Goal: Task Accomplishment & Management: Manage account settings

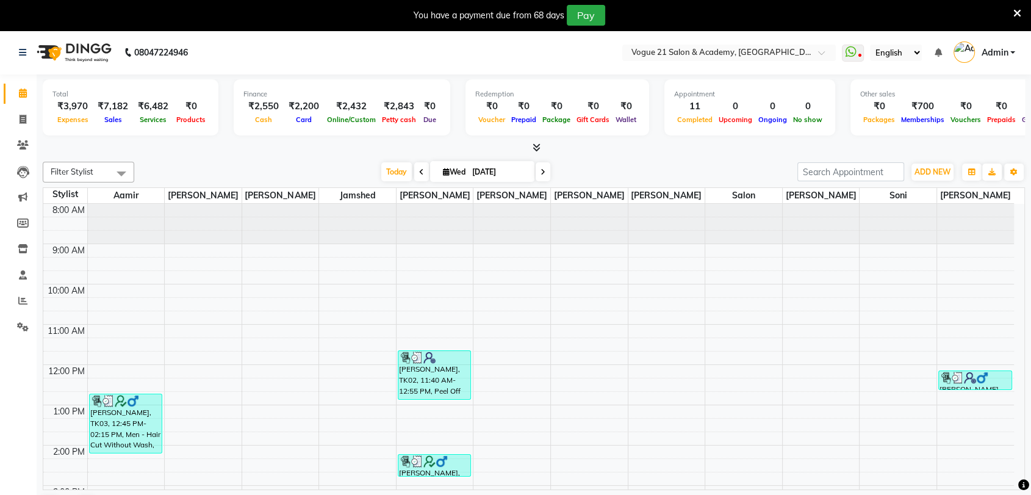
click at [1018, 12] on icon at bounding box center [1017, 13] width 8 height 11
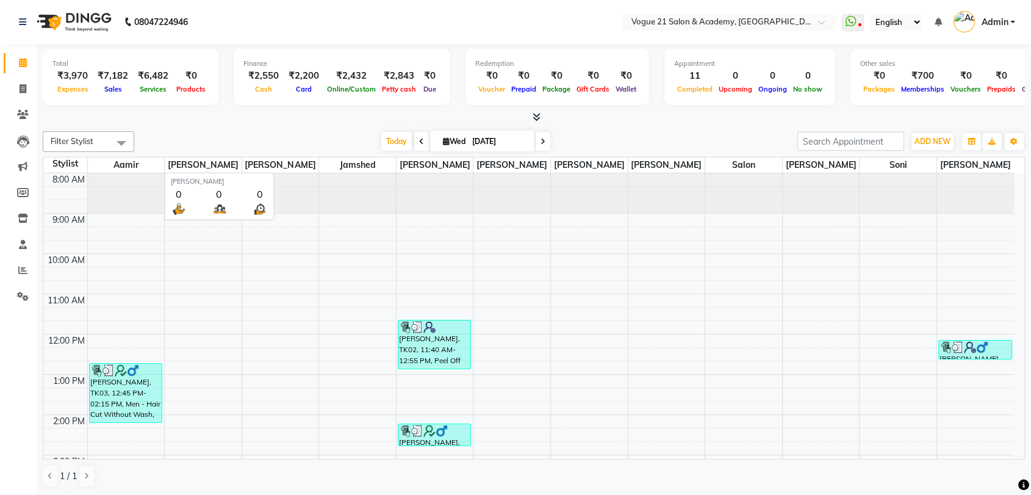
scroll to position [1, 0]
click at [335, 135] on div "Today Wed 03-09-2025" at bounding box center [465, 141] width 651 height 18
click at [20, 273] on icon at bounding box center [22, 269] width 9 height 9
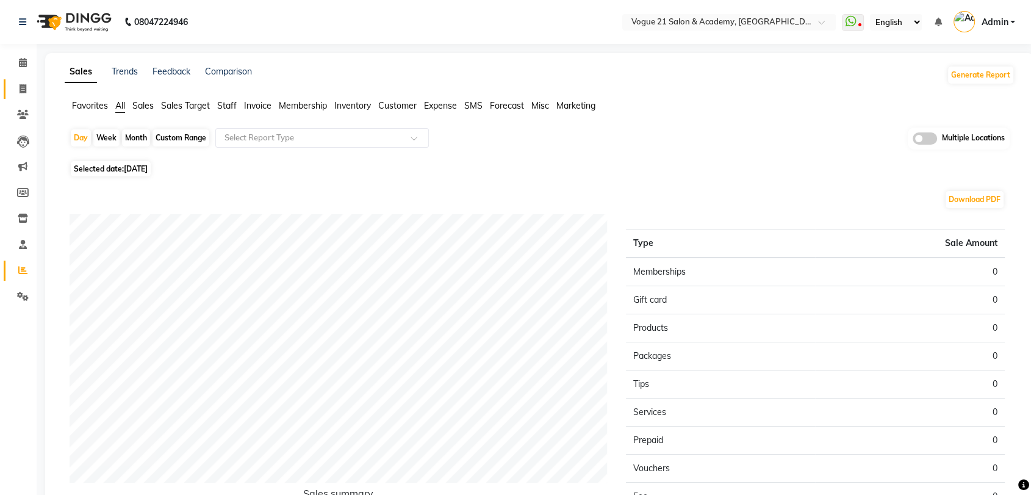
click at [24, 98] on link "Invoice" at bounding box center [18, 89] width 29 height 20
select select "service"
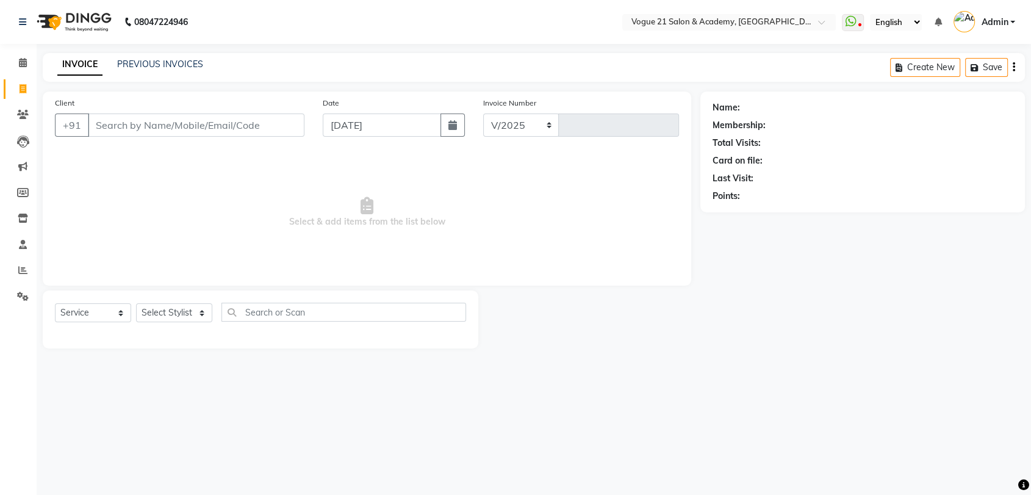
select select "4433"
type input "2635"
click at [180, 65] on link "PREVIOUS INVOICES" at bounding box center [160, 64] width 86 height 11
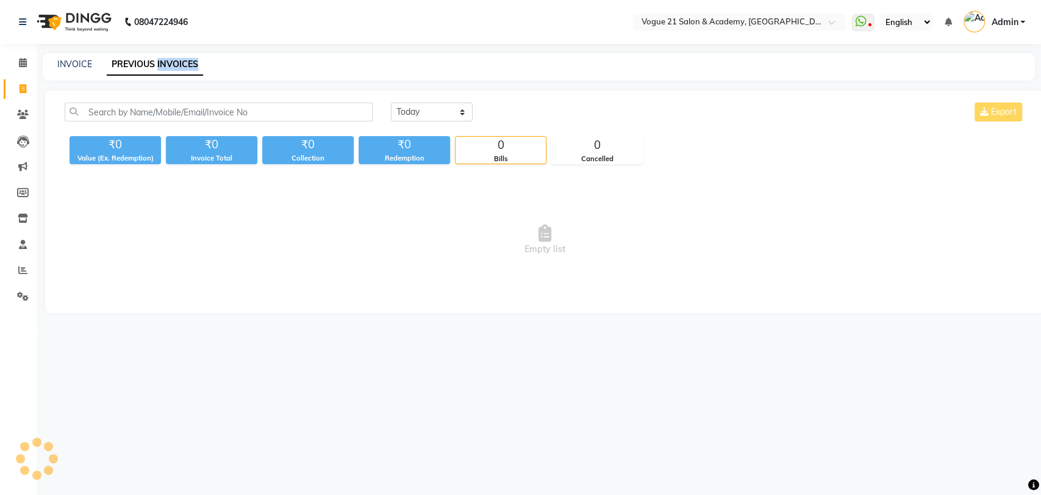
click at [180, 65] on link "PREVIOUS INVOICES" at bounding box center [155, 65] width 96 height 22
click at [459, 110] on select "Today Yesterday Custom Range" at bounding box center [432, 111] width 82 height 19
select select "yesterday"
click at [391, 102] on select "Today Yesterday Custom Range" at bounding box center [432, 111] width 82 height 19
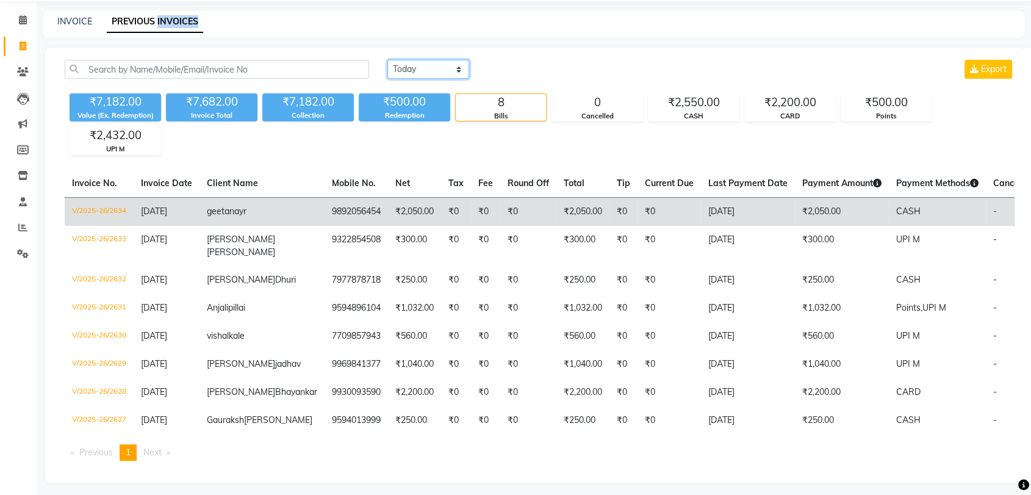
scroll to position [107, 0]
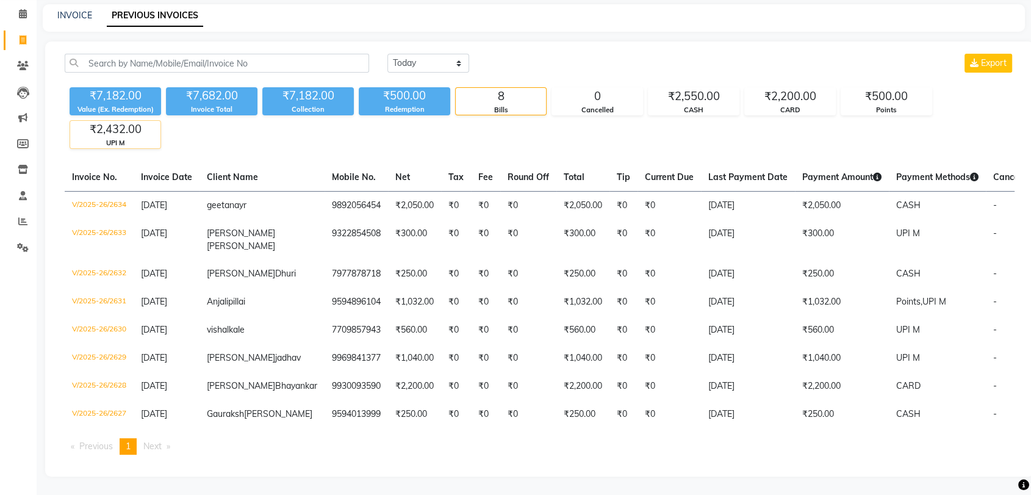
click at [143, 138] on div "UPI M" at bounding box center [115, 143] width 90 height 10
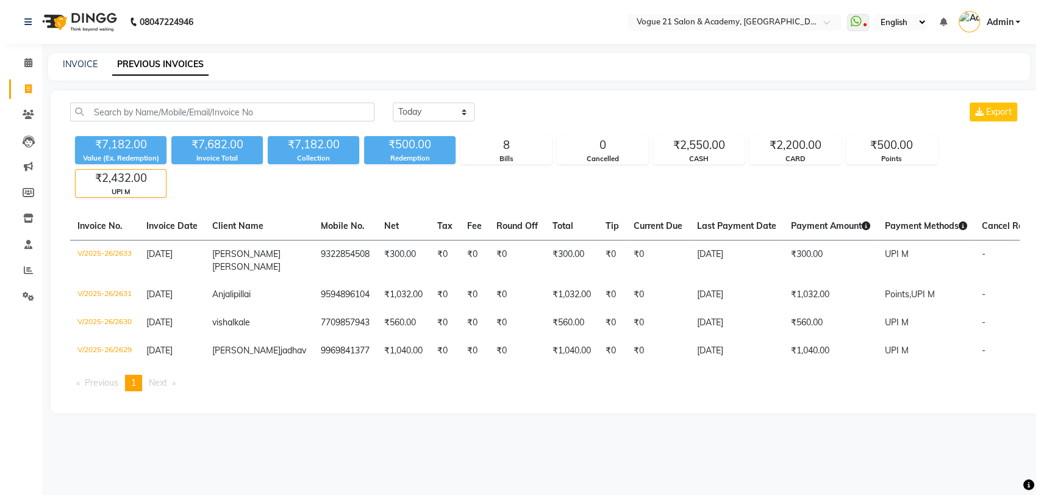
scroll to position [0, 0]
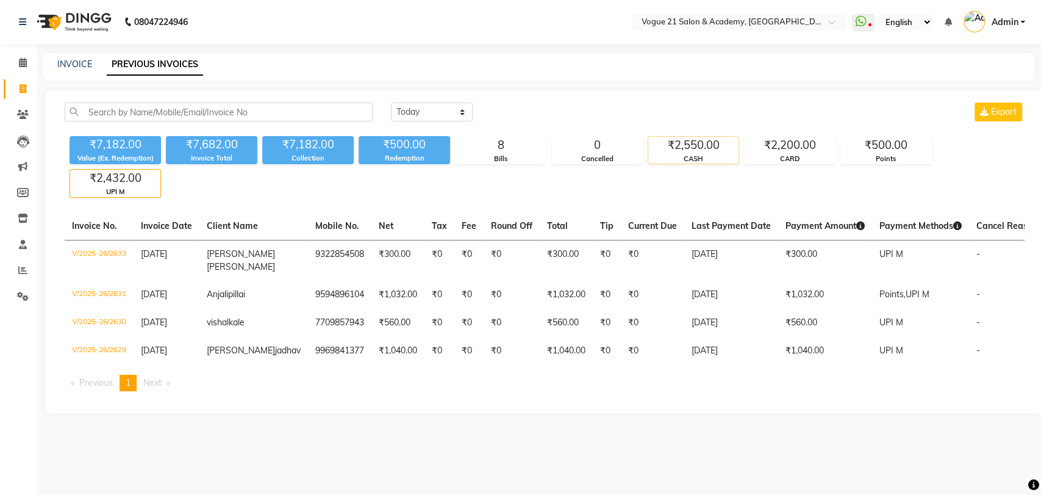
click at [674, 146] on div "₹2,550.00" at bounding box center [693, 145] width 90 height 17
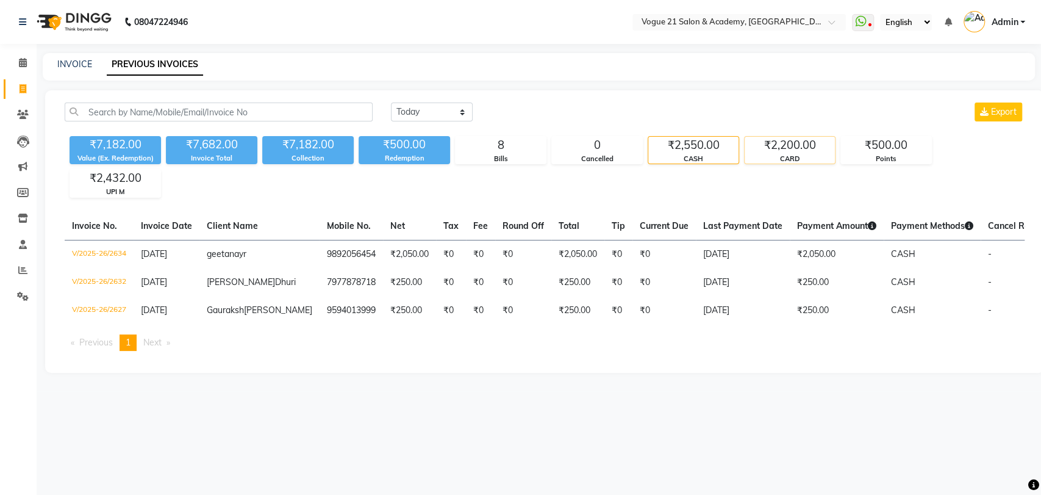
click at [768, 147] on div "₹2,200.00" at bounding box center [790, 145] width 90 height 17
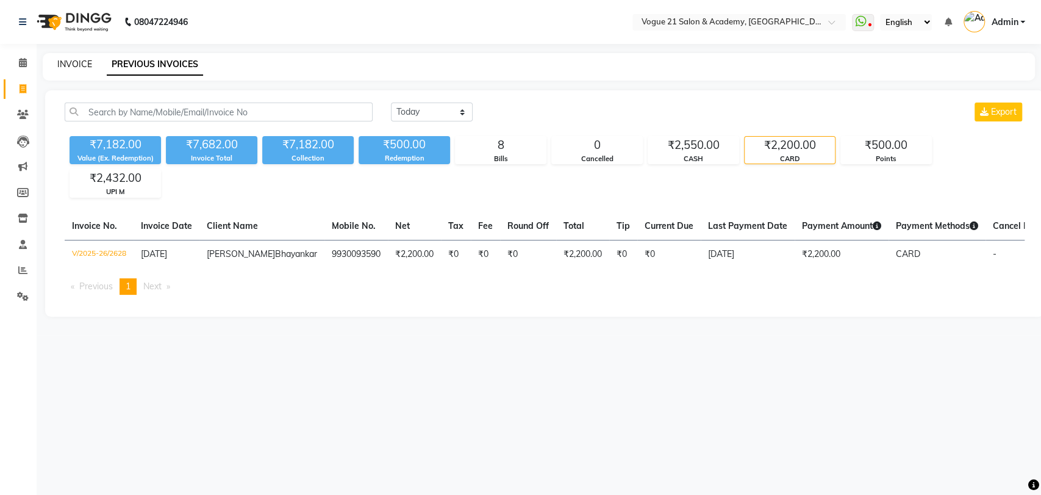
click at [79, 66] on link "INVOICE" at bounding box center [74, 64] width 35 height 11
select select "service"
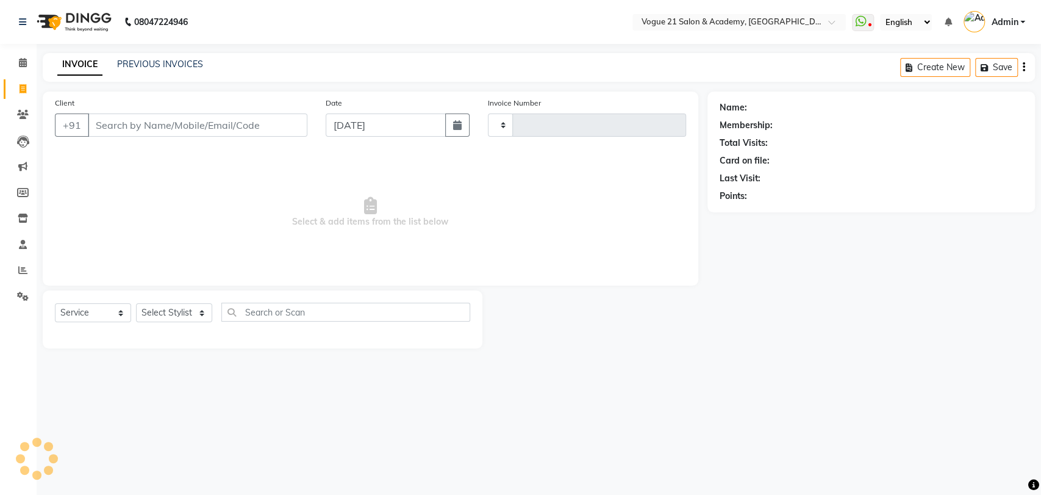
type input "2635"
select select "4433"
click at [184, 314] on select "Select Stylist aamir Alicia Dsouza Altamash Jamshed jyoti chauhan Pooja yadav P…" at bounding box center [174, 312] width 76 height 19
select select "82620"
click at [136, 303] on select "Select Stylist aamir Alicia Dsouza Altamash Jamshed jyoti chauhan Pooja yadav P…" at bounding box center [174, 312] width 76 height 19
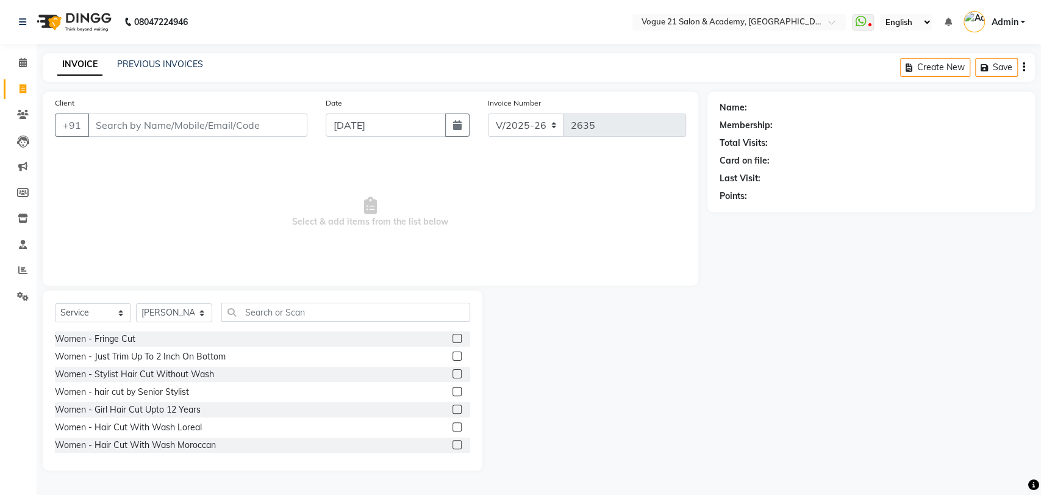
click at [319, 299] on div "Select Service Product Membership Package Voucher Prepaid Gift Card Select Styl…" at bounding box center [263, 380] width 440 height 180
click at [320, 309] on input "text" at bounding box center [345, 312] width 249 height 19
click at [80, 306] on select "Select Service Product Membership Package Voucher Prepaid Gift Card" at bounding box center [93, 312] width 76 height 19
select select "product"
click at [55, 303] on select "Select Service Product Membership Package Voucher Prepaid Gift Card" at bounding box center [93, 312] width 76 height 19
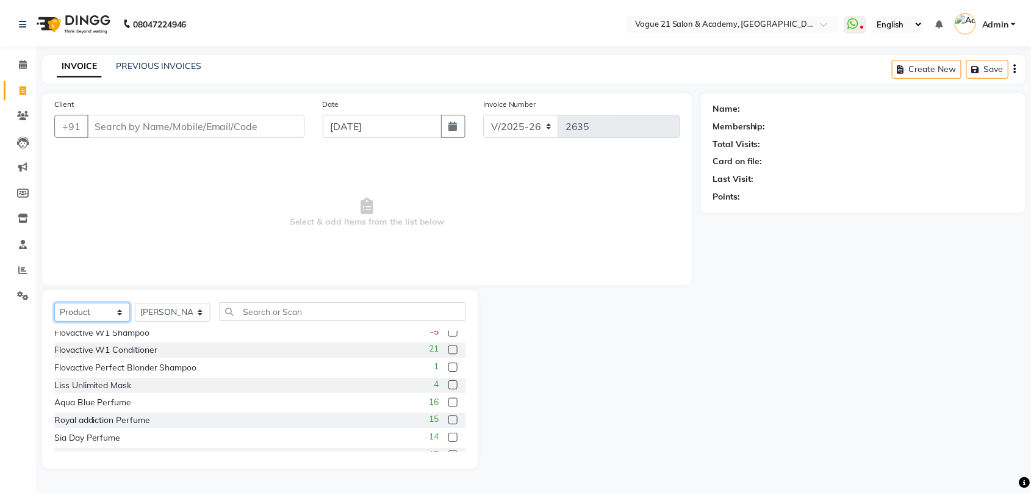
scroll to position [95, 0]
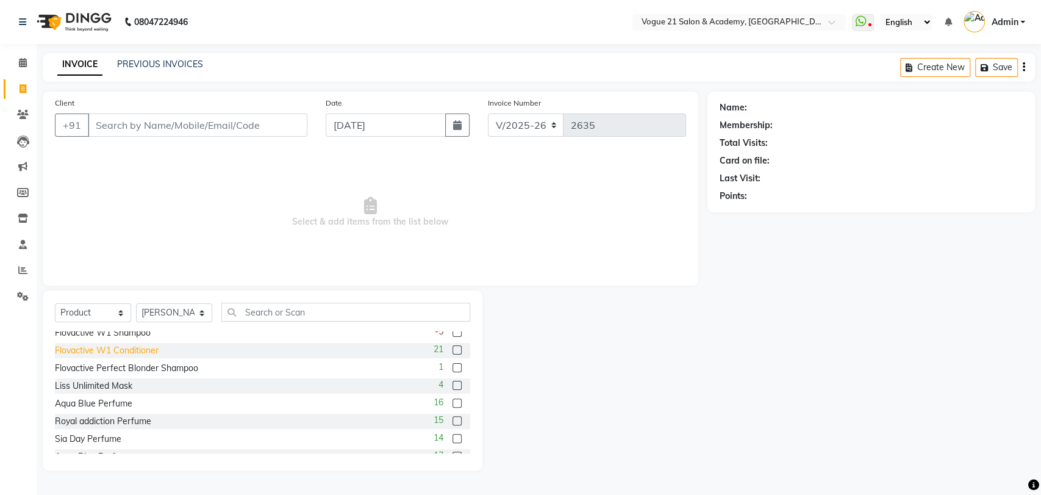
click at [134, 348] on div "Flovactive W1 Conditioner" at bounding box center [107, 350] width 104 height 13
checkbox input "false"
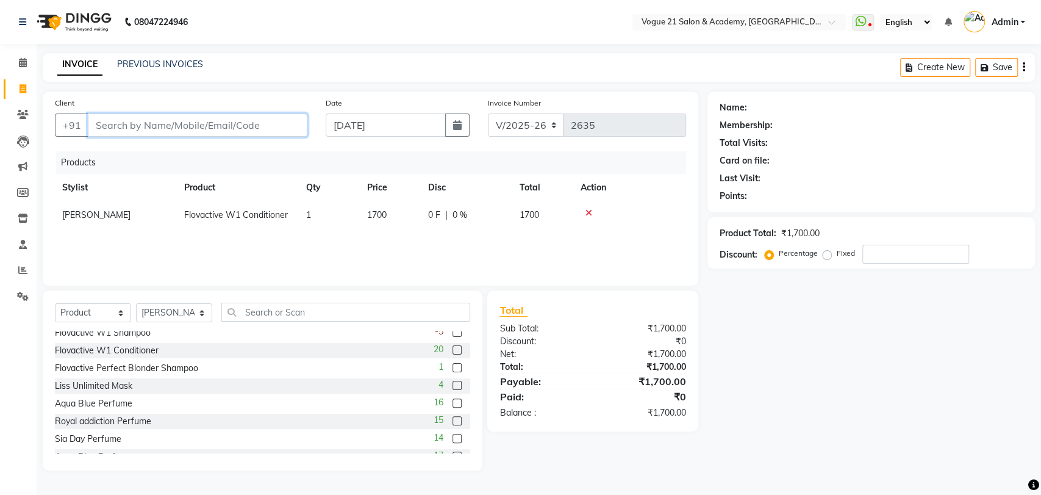
click at [244, 128] on input "Client" at bounding box center [198, 124] width 220 height 23
click at [231, 122] on input "Client" at bounding box center [198, 124] width 220 height 23
type input "d"
type input "0"
type input "d"
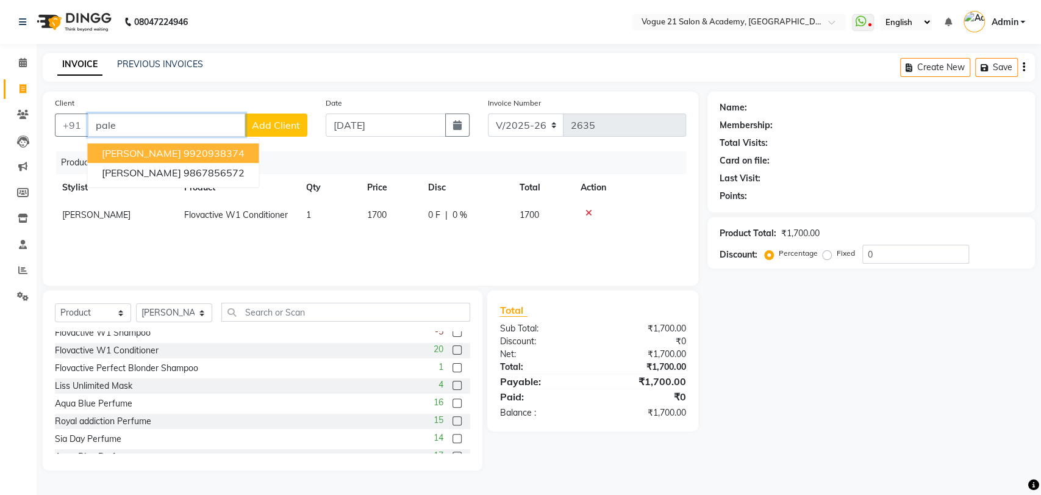
click at [204, 157] on ngb-highlight "9920938374" at bounding box center [213, 153] width 61 height 12
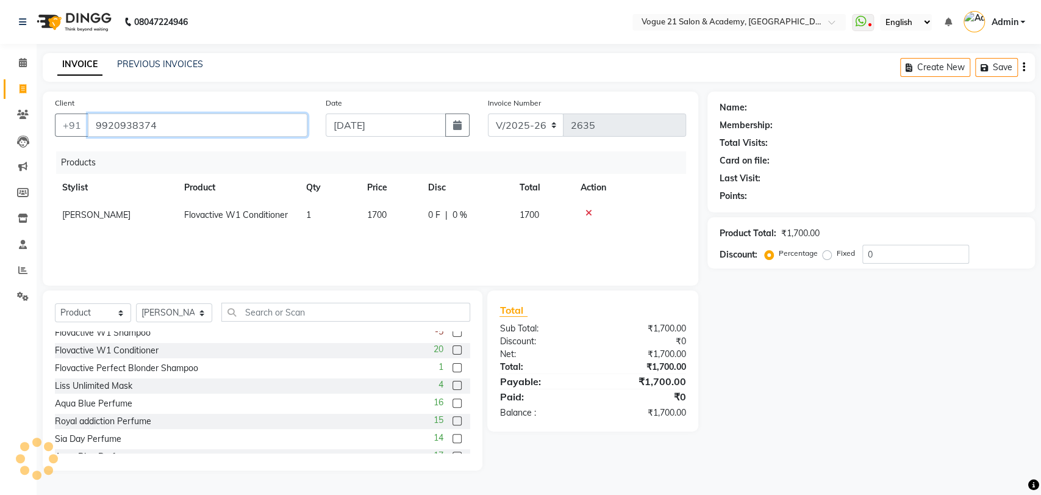
type input "9920938374"
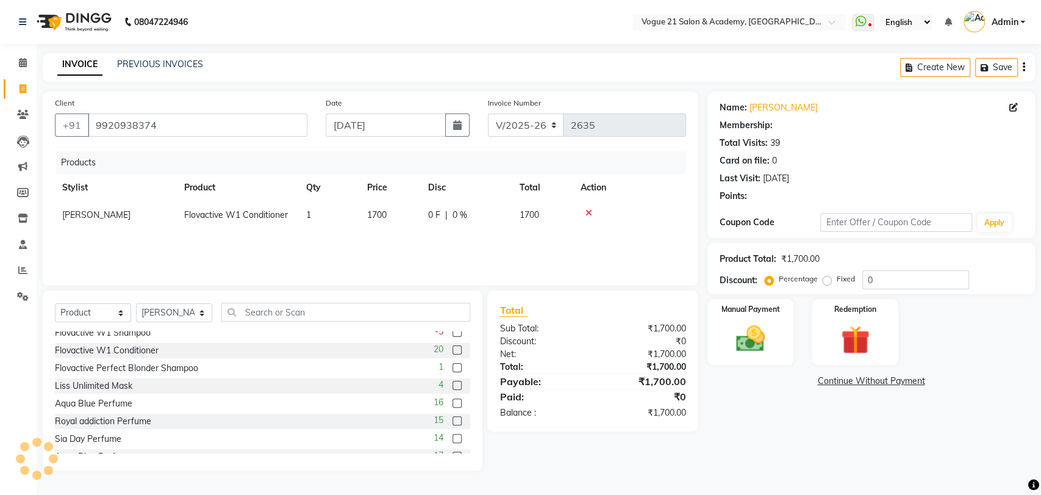
select select "1: Object"
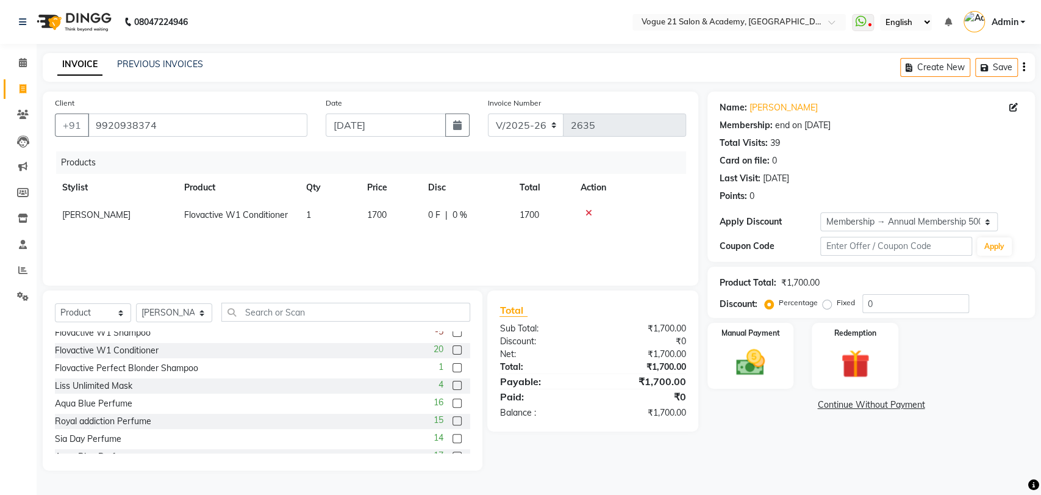
click at [372, 182] on th "Price" at bounding box center [390, 187] width 61 height 27
click at [501, 242] on div "Products Stylist Product Qty Price Disc Total Action Altamash Flovactive W1 Con…" at bounding box center [370, 212] width 631 height 122
drag, startPoint x: 157, startPoint y: 116, endPoint x: 77, endPoint y: 110, distance: 80.1
click at [77, 110] on div "Client +91 9920938374" at bounding box center [181, 121] width 271 height 50
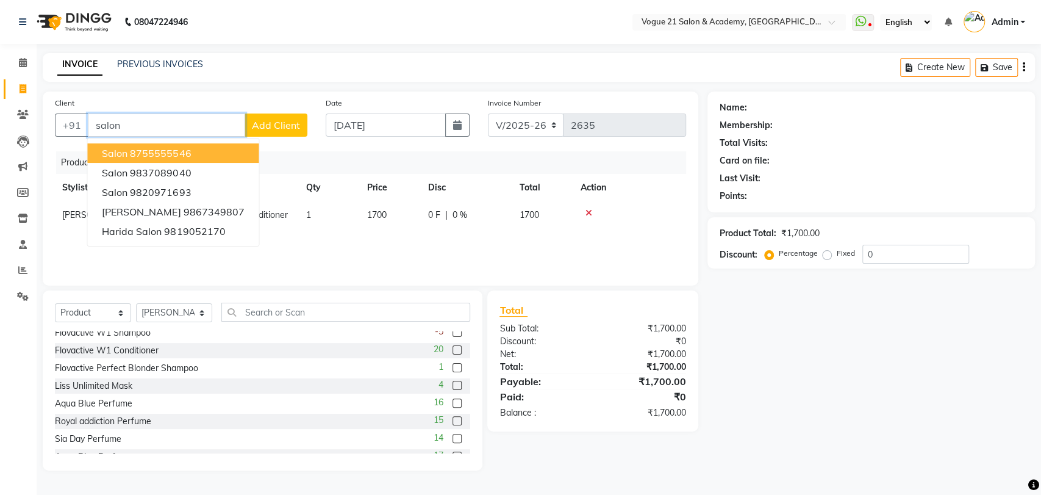
click at [132, 155] on ngb-highlight "8755555546" at bounding box center [160, 153] width 61 height 12
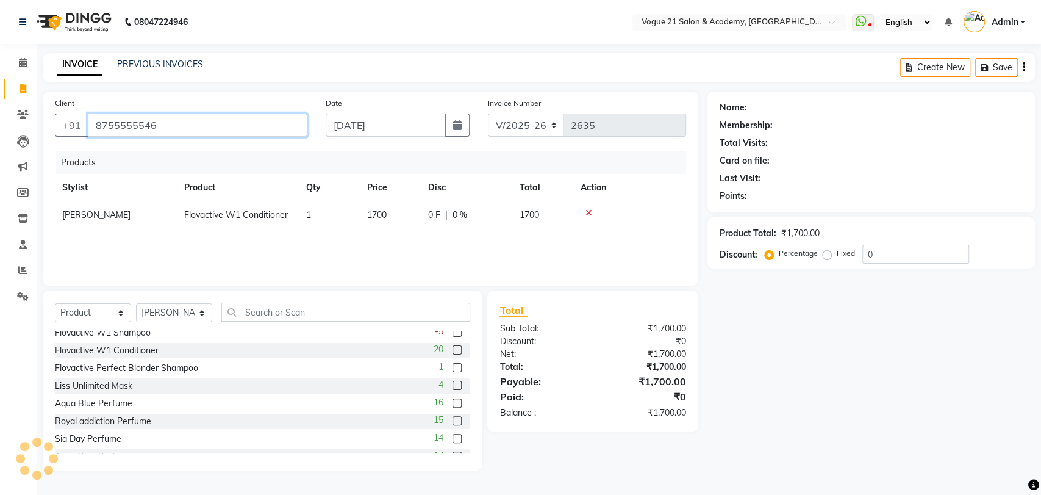
type input "8755555546"
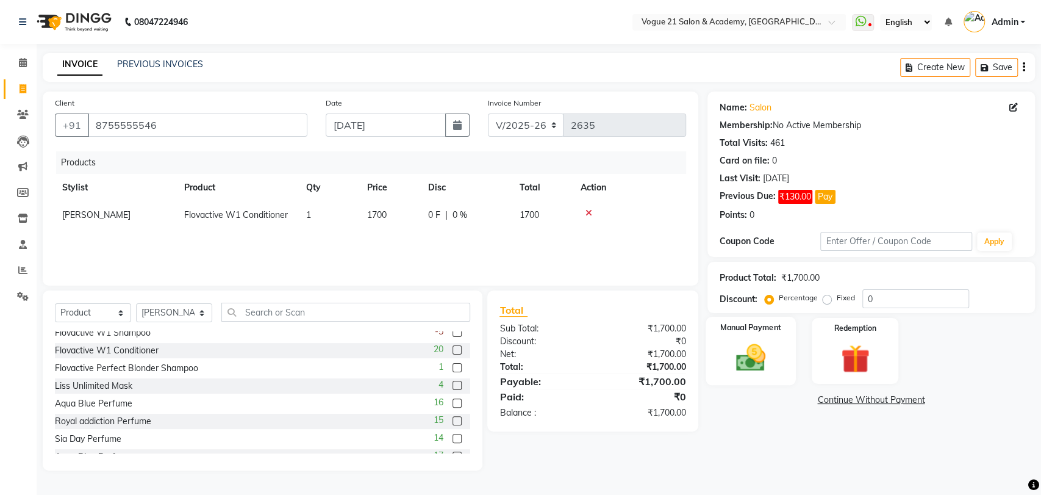
click at [756, 362] on img at bounding box center [751, 357] width 48 height 34
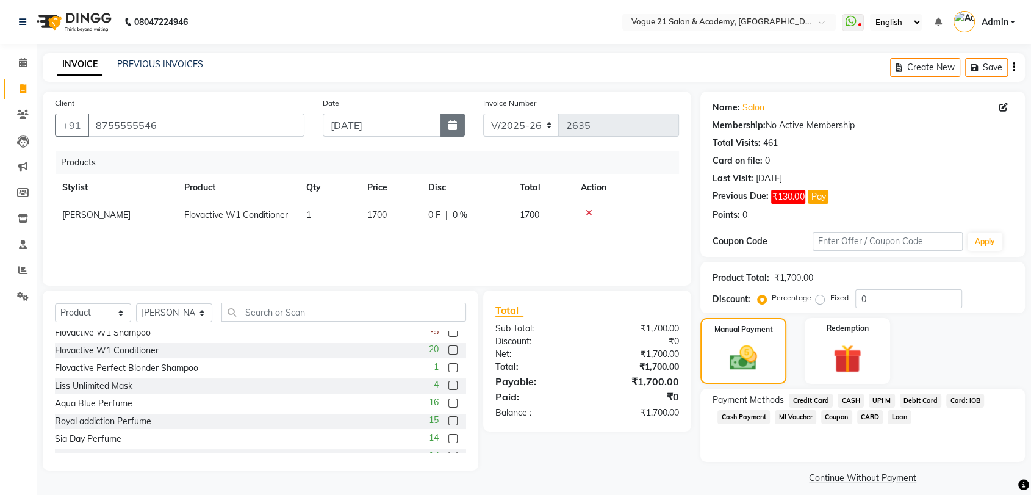
click at [451, 124] on icon "button" at bounding box center [452, 125] width 9 height 10
select select "9"
select select "2025"
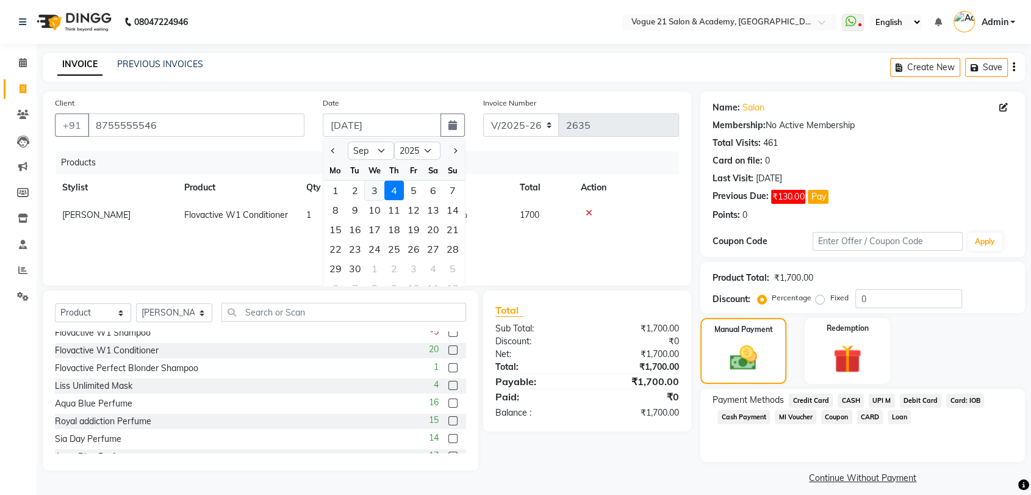
click at [378, 195] on div "3" at bounding box center [375, 191] width 20 height 20
type input "[DATE]"
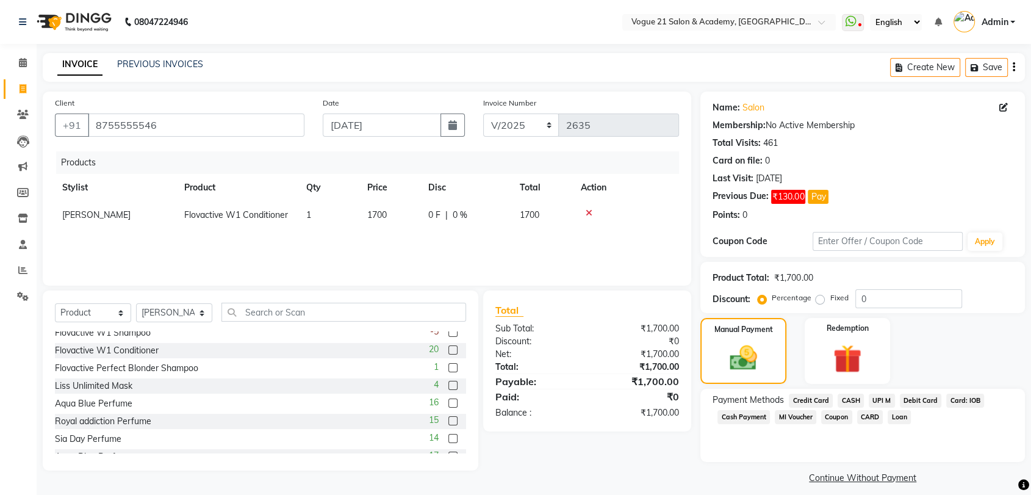
click at [877, 395] on span "UPI M" at bounding box center [882, 400] width 26 height 14
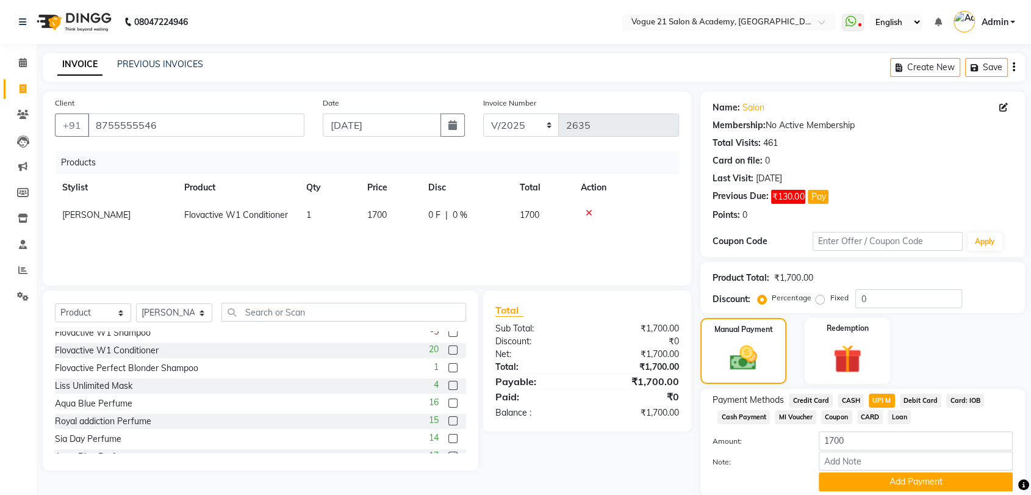
scroll to position [44, 0]
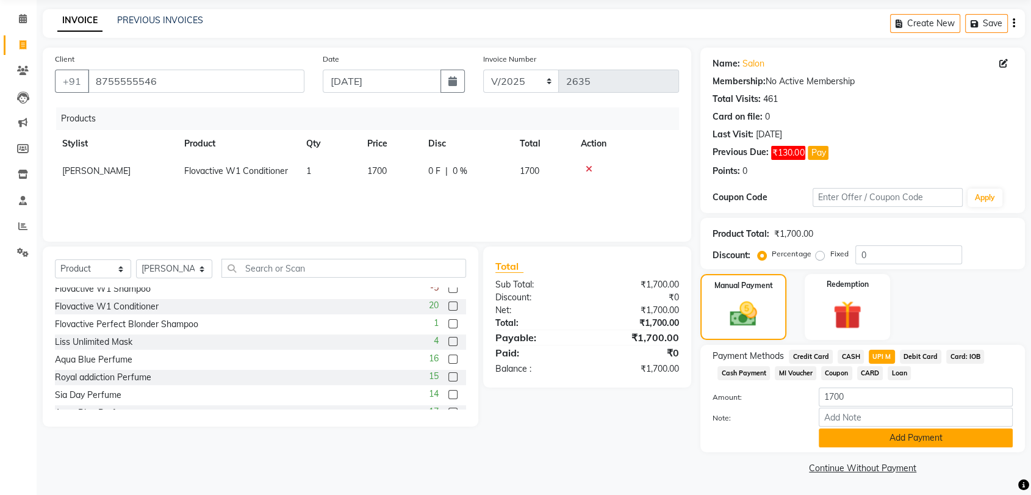
click at [887, 440] on button "Add Payment" at bounding box center [916, 437] width 194 height 19
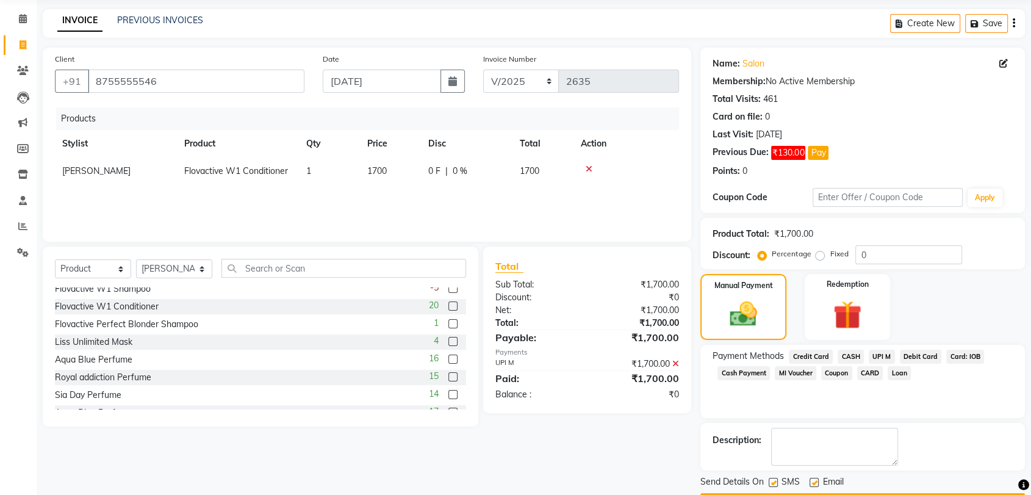
scroll to position [78, 0]
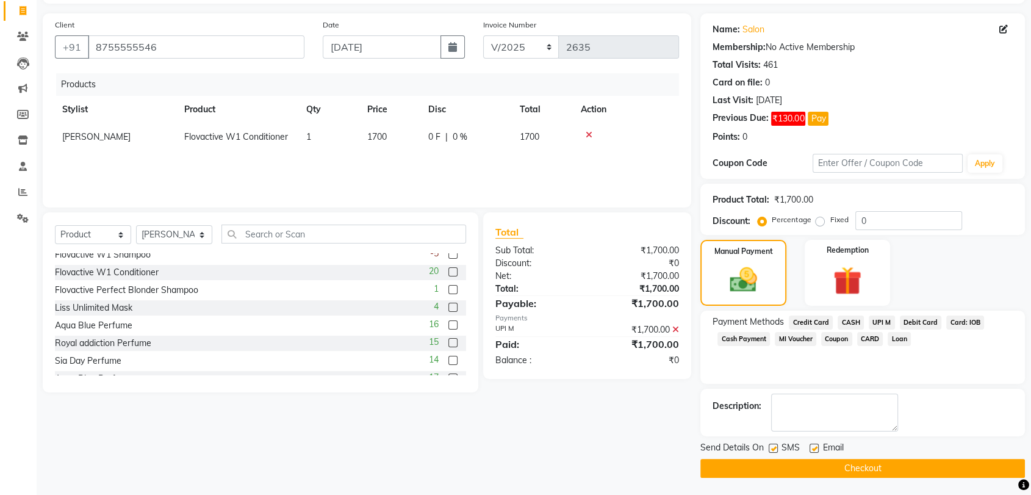
click at [919, 470] on button "Checkout" at bounding box center [862, 468] width 325 height 19
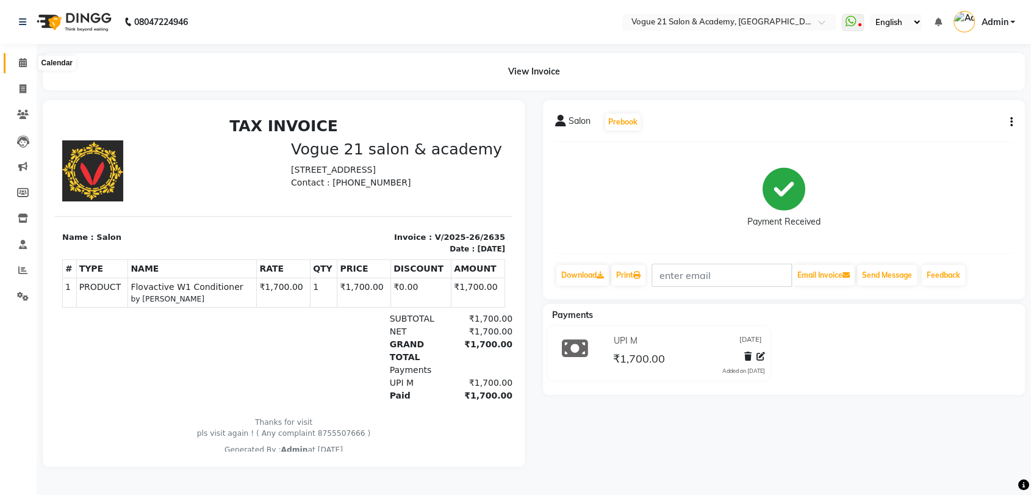
click at [19, 65] on icon at bounding box center [23, 62] width 8 height 9
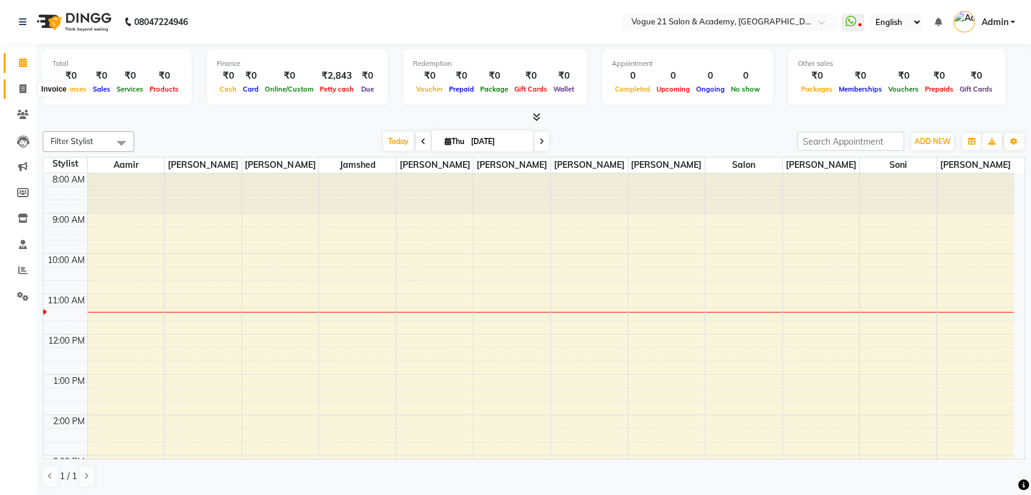
click at [23, 90] on icon at bounding box center [23, 88] width 7 height 9
select select "service"
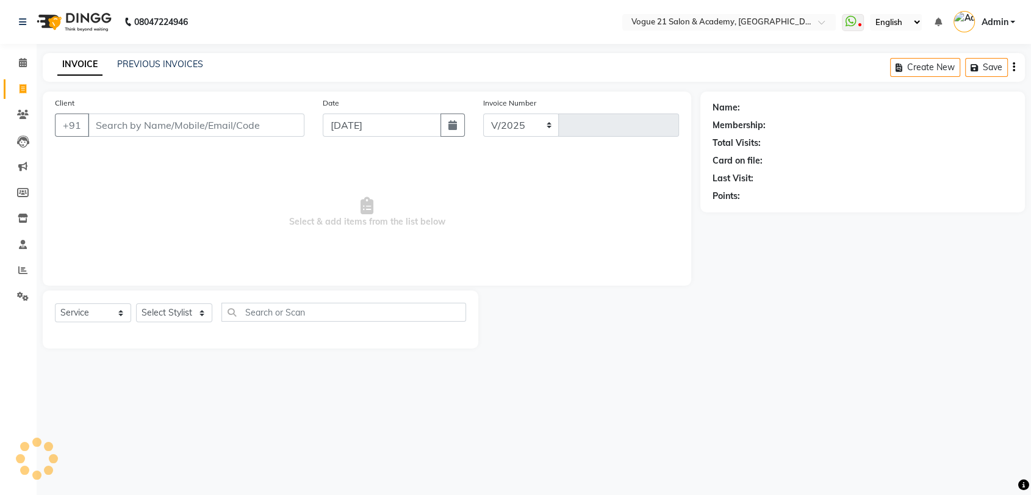
select select "4433"
type input "2636"
click at [450, 123] on button "button" at bounding box center [457, 124] width 24 height 23
select select "9"
select select "2025"
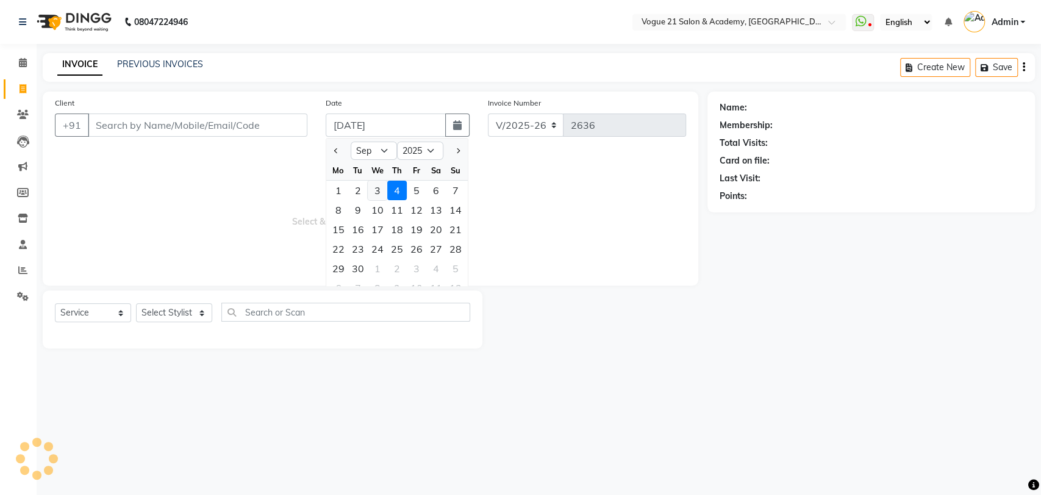
click at [378, 190] on div "3" at bounding box center [378, 191] width 20 height 20
type input "[DATE]"
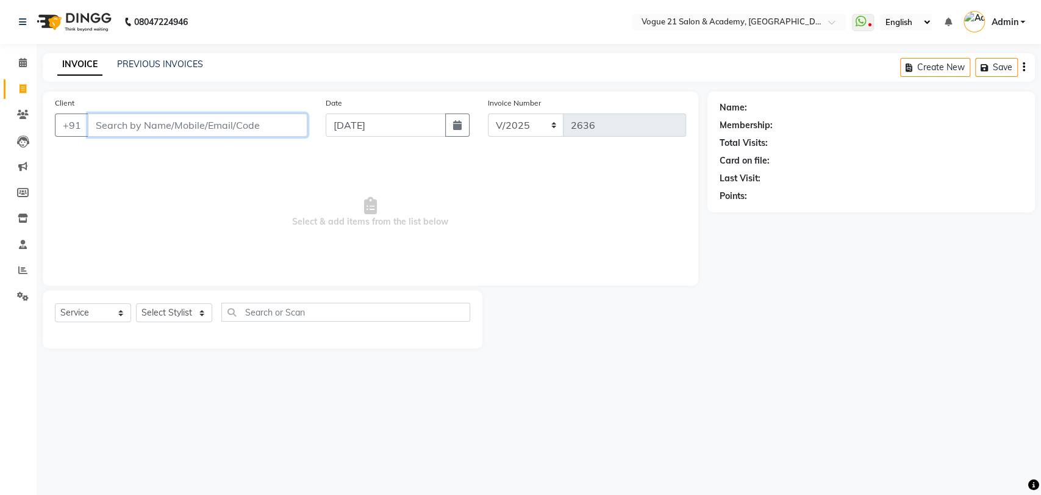
click at [224, 133] on input "Client" at bounding box center [198, 124] width 220 height 23
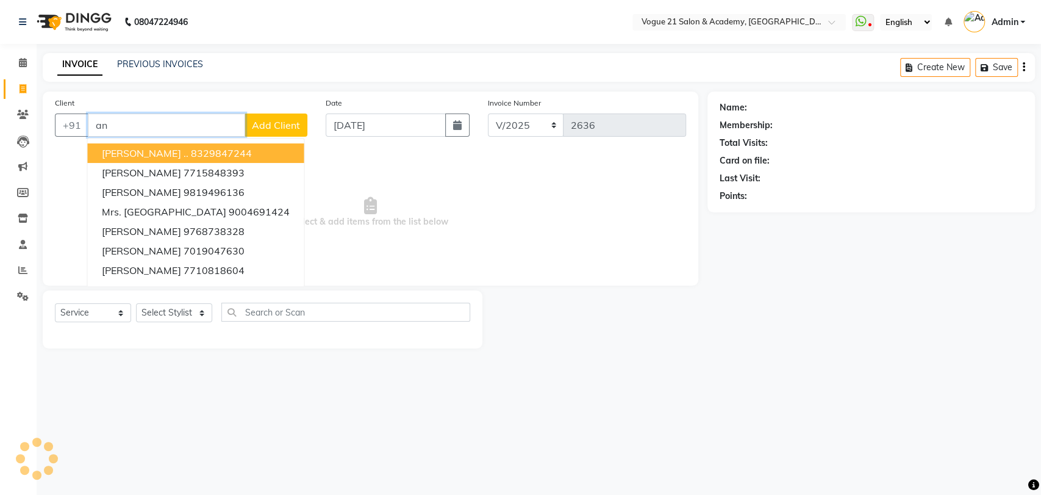
type input "a"
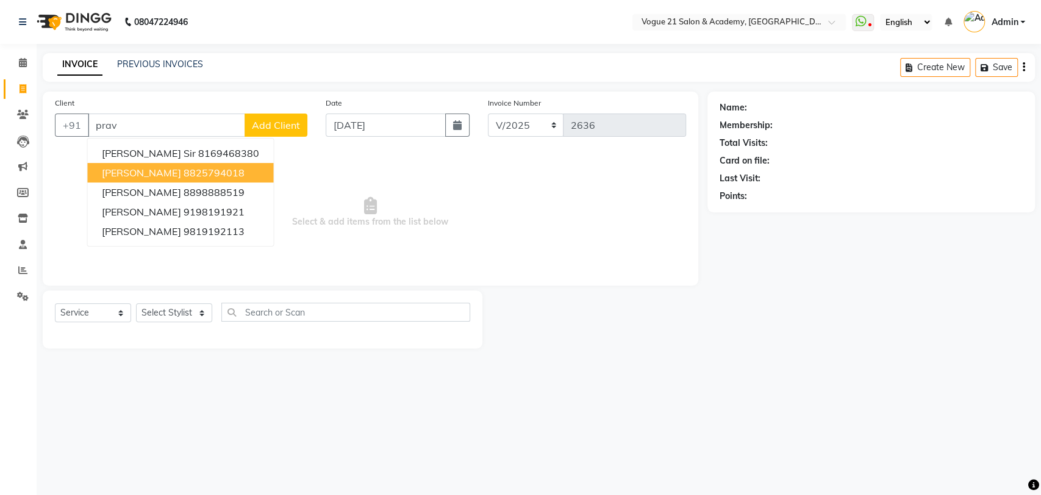
click at [298, 192] on span "Select & add items from the list below" at bounding box center [370, 212] width 631 height 122
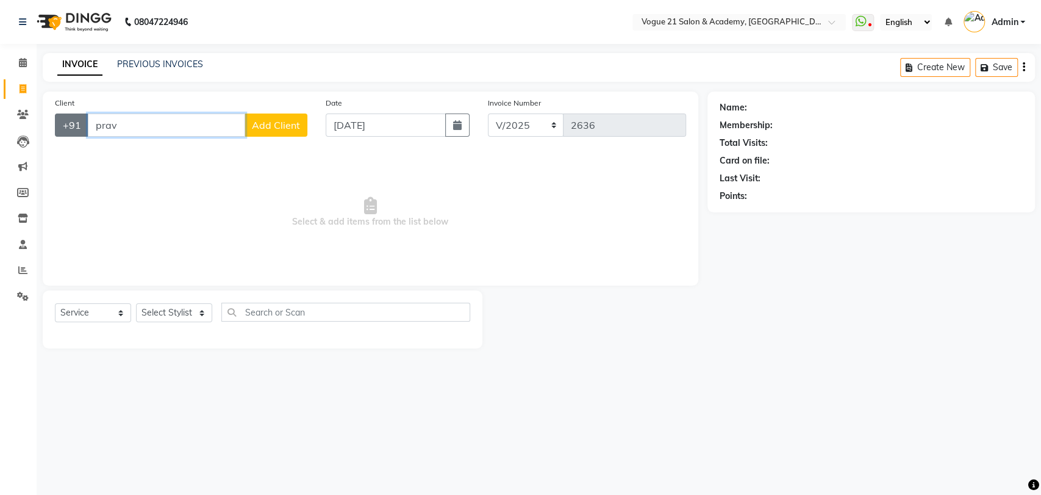
drag, startPoint x: 145, startPoint y: 117, endPoint x: 55, endPoint y: 121, distance: 89.8
click at [55, 121] on div "+91 prav Add Client" at bounding box center [181, 124] width 253 height 23
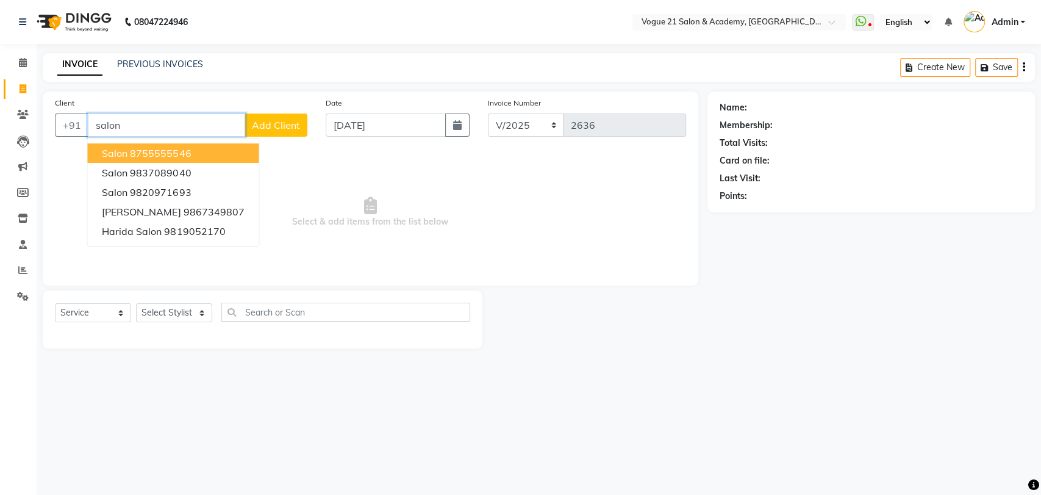
click at [205, 146] on button "Salon 8755555546" at bounding box center [172, 153] width 171 height 20
type input "8755555546"
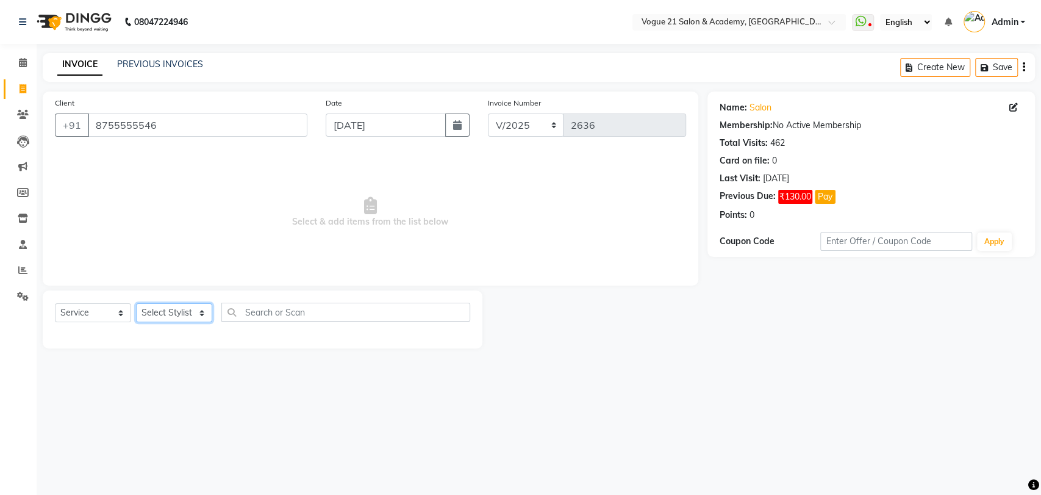
click at [168, 318] on select "Select Stylist aamir Alicia Dsouza Altamash Jamshed jyoti chauhan Pooja yadav P…" at bounding box center [174, 312] width 76 height 19
select select "82620"
click at [136, 303] on select "Select Stylist aamir Alicia Dsouza Altamash Jamshed jyoti chauhan Pooja yadav P…" at bounding box center [174, 312] width 76 height 19
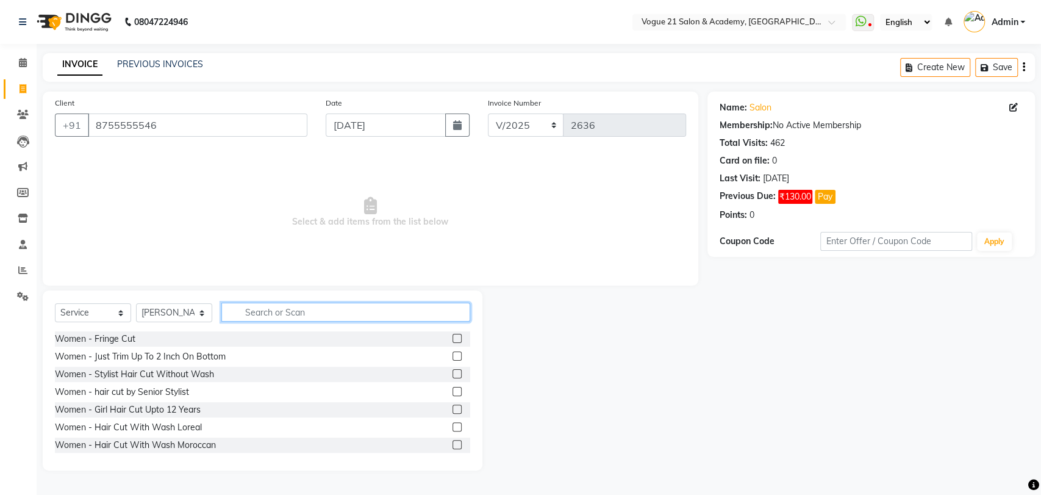
click at [332, 309] on input "text" at bounding box center [345, 312] width 249 height 19
type input "n"
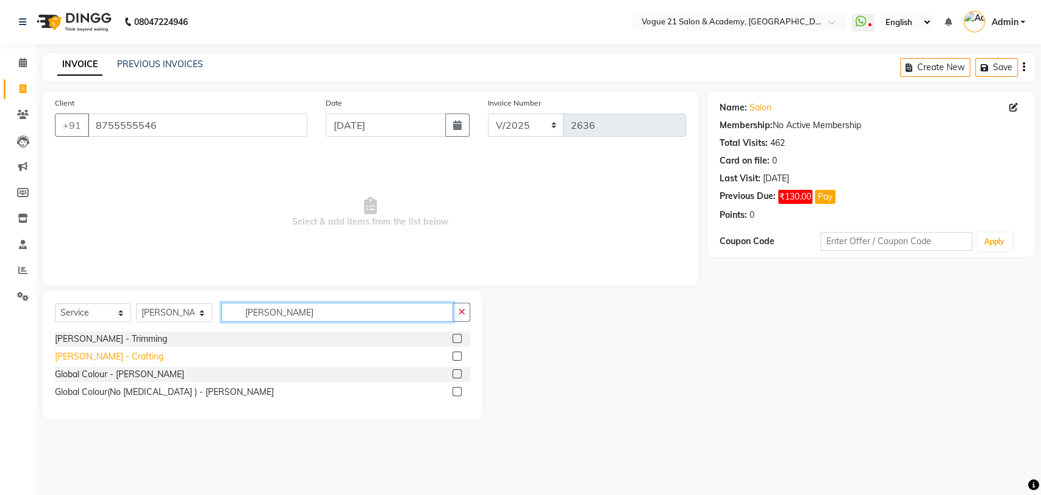
type input "beard"
click at [87, 351] on div "Beard - Crafting" at bounding box center [109, 356] width 109 height 13
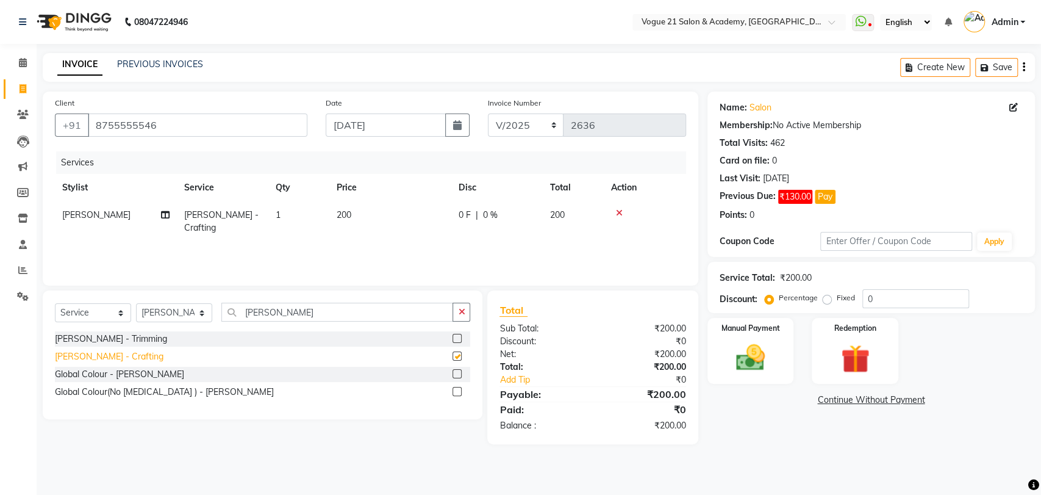
checkbox input "false"
click at [754, 350] on img at bounding box center [751, 357] width 48 height 34
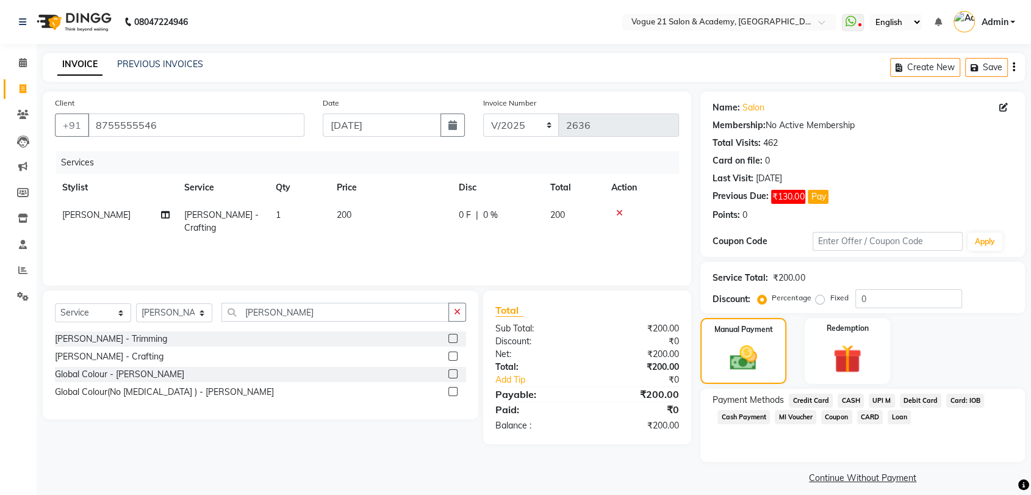
click at [875, 403] on span "UPI M" at bounding box center [882, 400] width 26 height 14
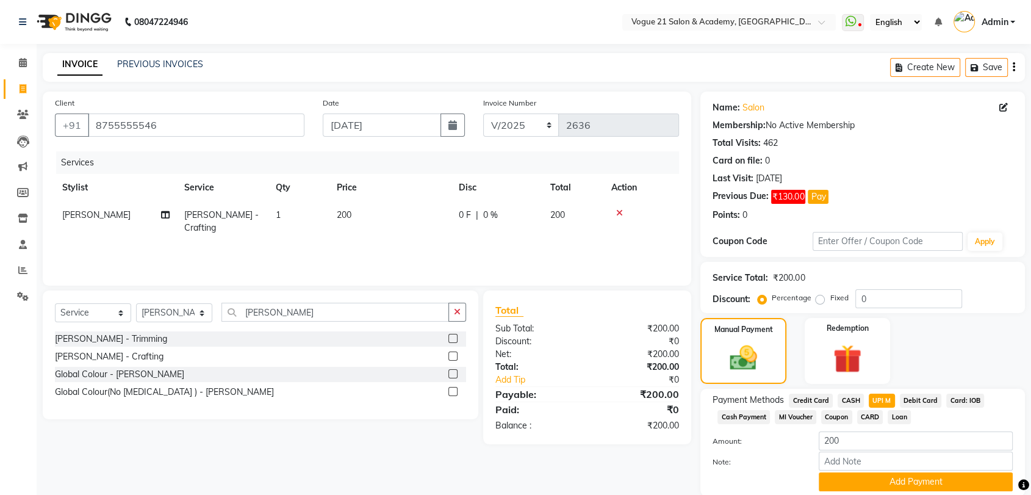
scroll to position [44, 0]
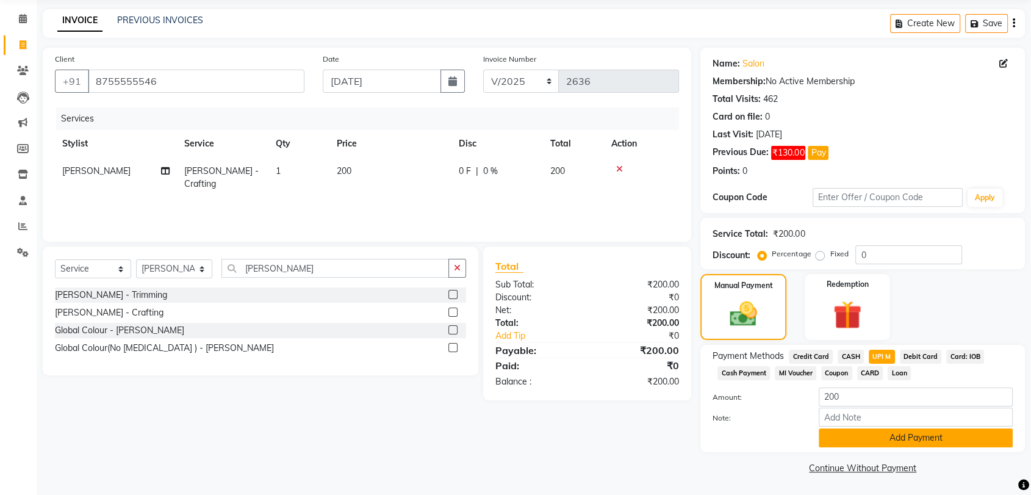
click at [885, 437] on button "Add Payment" at bounding box center [916, 437] width 194 height 19
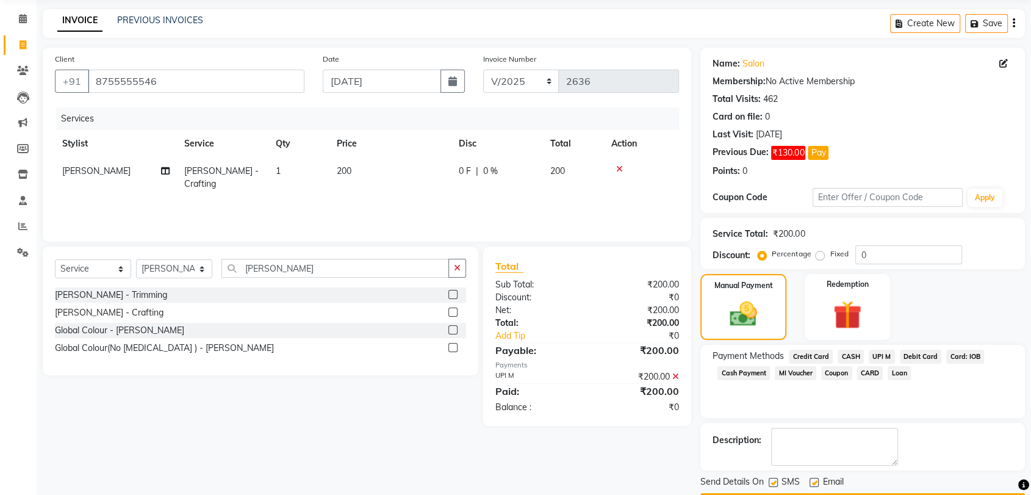
scroll to position [78, 0]
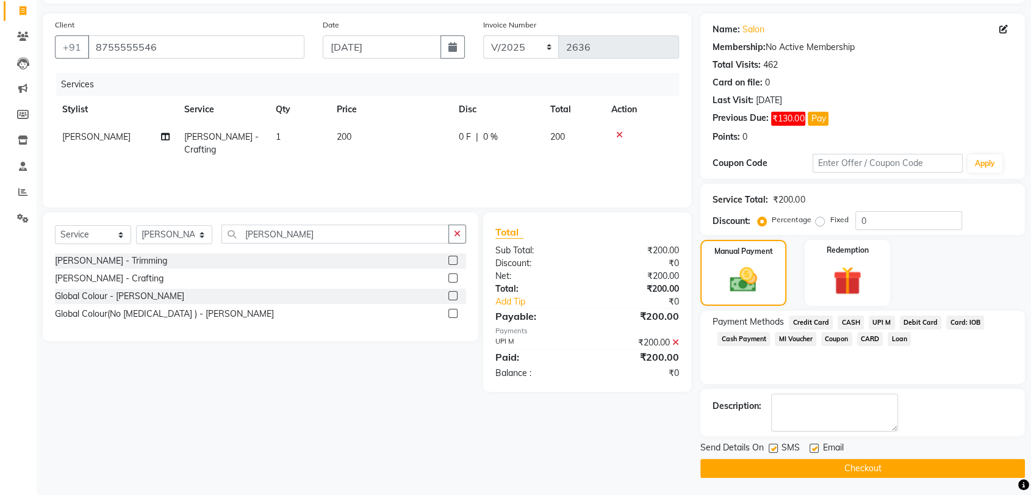
click at [889, 465] on button "Checkout" at bounding box center [862, 468] width 325 height 19
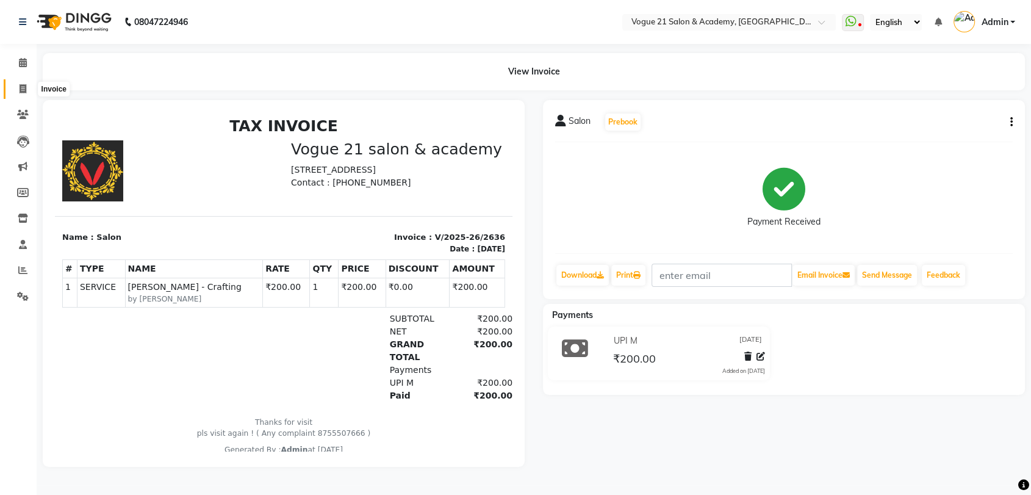
click at [21, 89] on icon at bounding box center [23, 88] width 7 height 9
select select "4433"
select select "service"
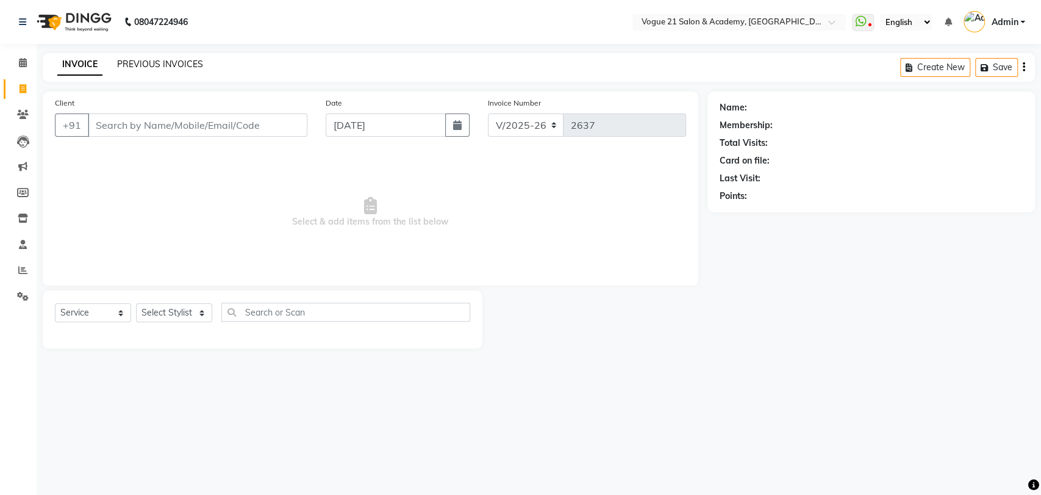
click at [157, 65] on link "PREVIOUS INVOICES" at bounding box center [160, 64] width 86 height 11
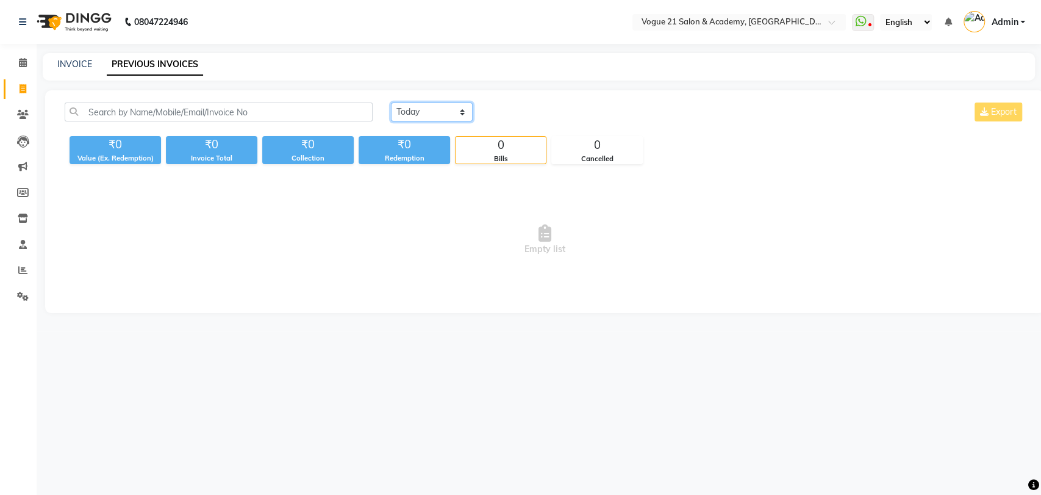
click at [413, 110] on select "Today Yesterday Custom Range" at bounding box center [432, 111] width 82 height 19
select select "yesterday"
click at [391, 102] on select "Today Yesterday Custom Range" at bounding box center [432, 111] width 82 height 19
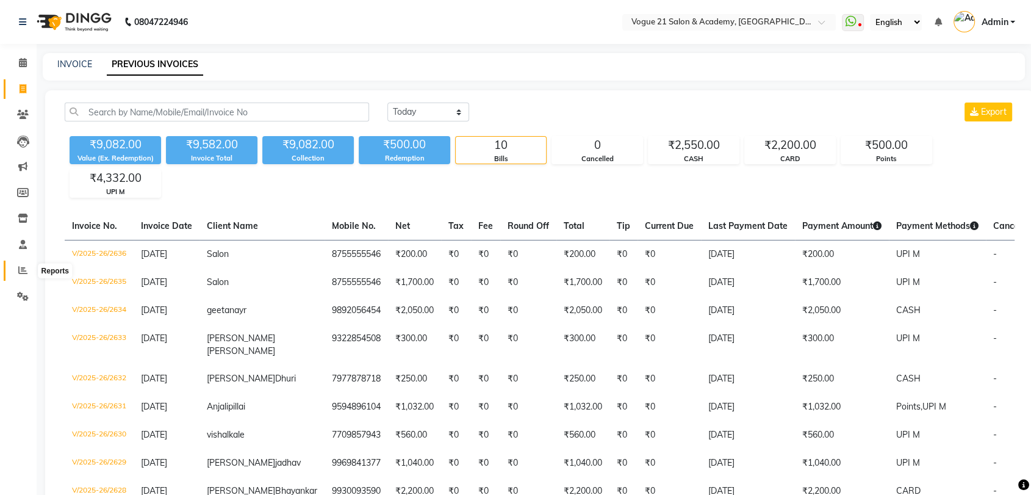
click at [17, 276] on span at bounding box center [22, 271] width 21 height 14
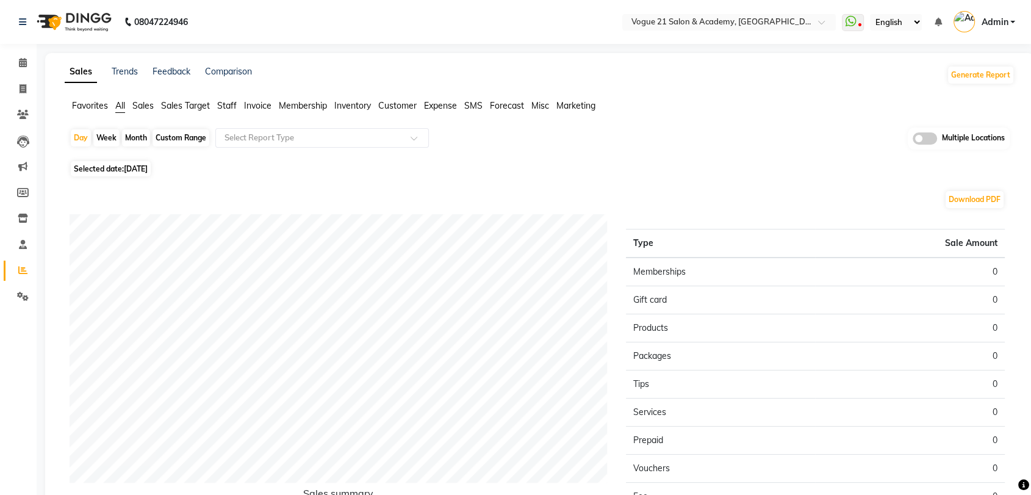
click at [234, 107] on span "Staff" at bounding box center [227, 105] width 20 height 11
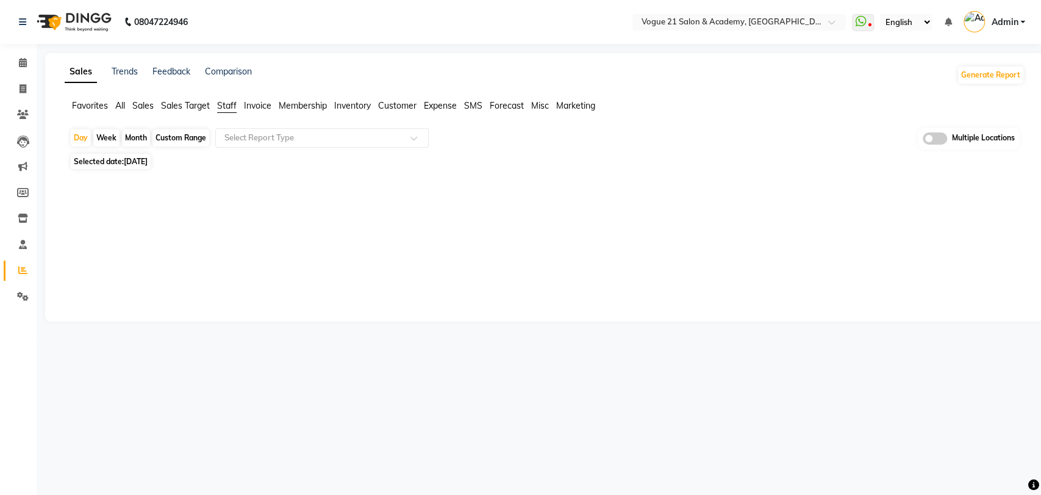
click at [126, 167] on span "Selected date: 04-09-2025" at bounding box center [111, 161] width 80 height 15
select select "9"
select select "2025"
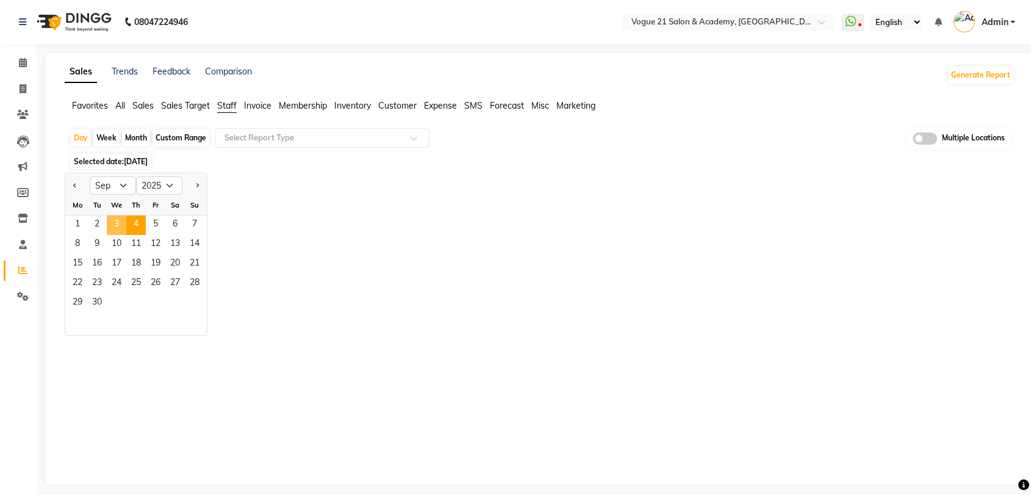
click at [113, 224] on span "3" at bounding box center [117, 225] width 20 height 20
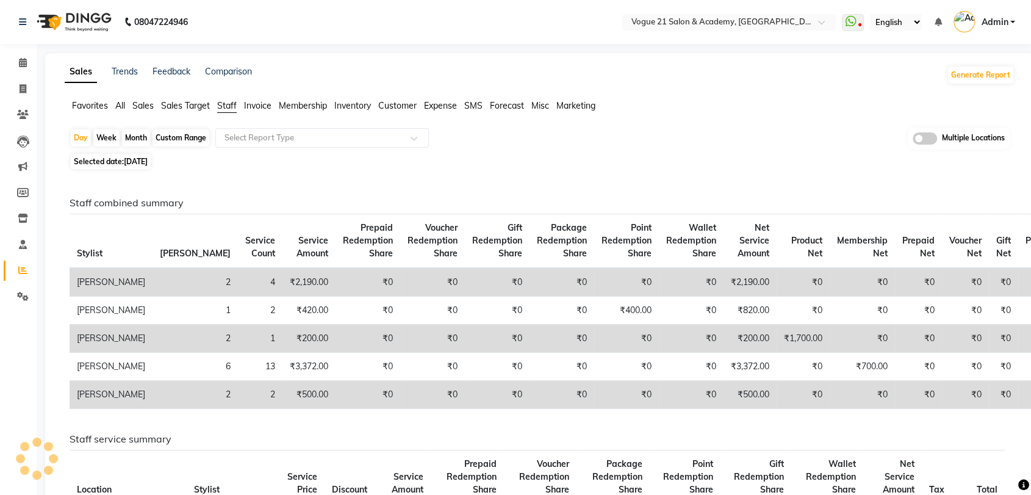
click at [373, 281] on tbody "Aamir 2 4 ₹2,190.00 ₹0 ₹0 ₹0 ₹0 ₹0 ₹0 ₹2,190.00 ₹0 ₹0 ₹0 ₹0 ₹0 ₹0 Alicia Dsouza…" at bounding box center [569, 338] width 999 height 141
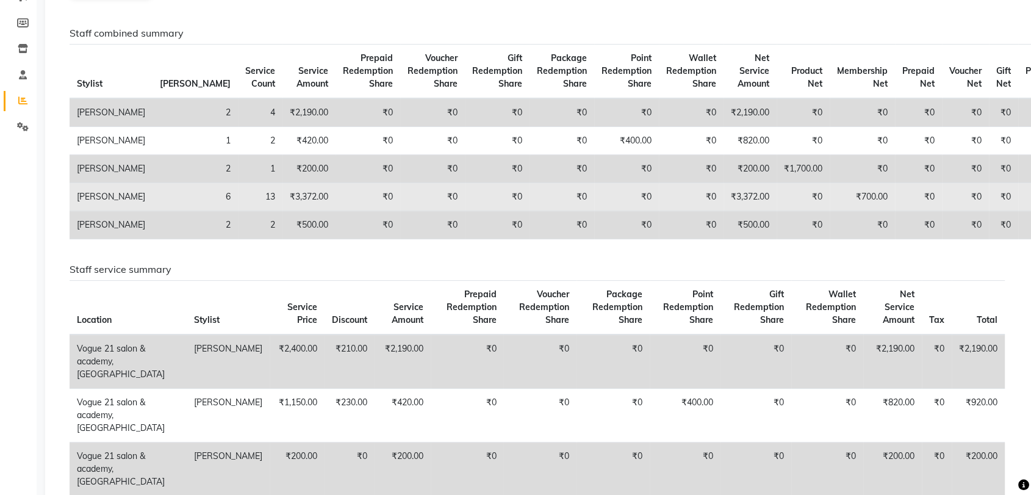
click at [518, 239] on tbody "Aamir 2 4 ₹2,190.00 ₹0 ₹0 ₹0 ₹0 ₹0 ₹0 ₹2,190.00 ₹0 ₹0 ₹0 ₹0 ₹0 ₹0 Alicia Dsouza…" at bounding box center [569, 168] width 999 height 141
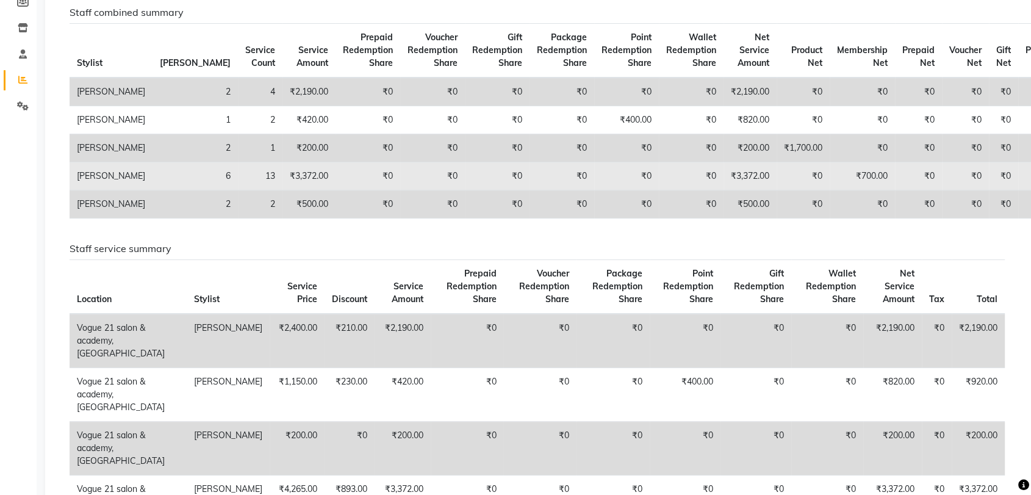
scroll to position [59, 0]
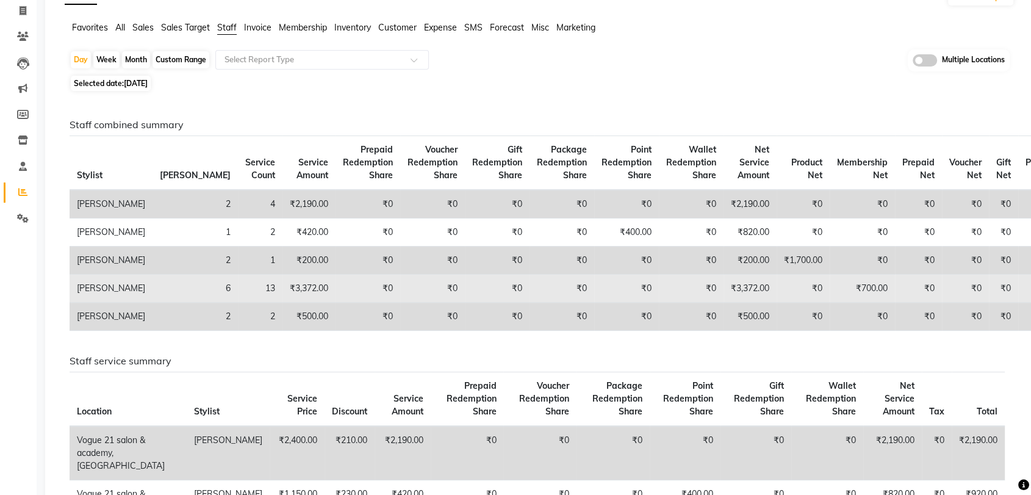
click at [518, 262] on tbody "Aamir 2 4 ₹2,190.00 ₹0 ₹0 ₹0 ₹0 ₹0 ₹0 ₹2,190.00 ₹0 ₹0 ₹0 ₹0 ₹0 ₹0 Alicia Dsouza…" at bounding box center [569, 260] width 999 height 141
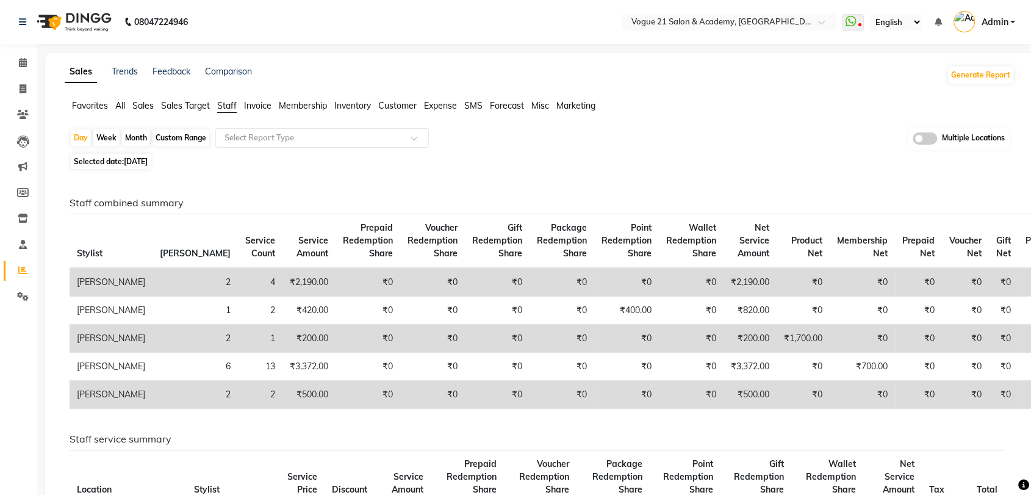
scroll to position [0, 0]
click at [120, 109] on span "All" at bounding box center [120, 105] width 10 height 11
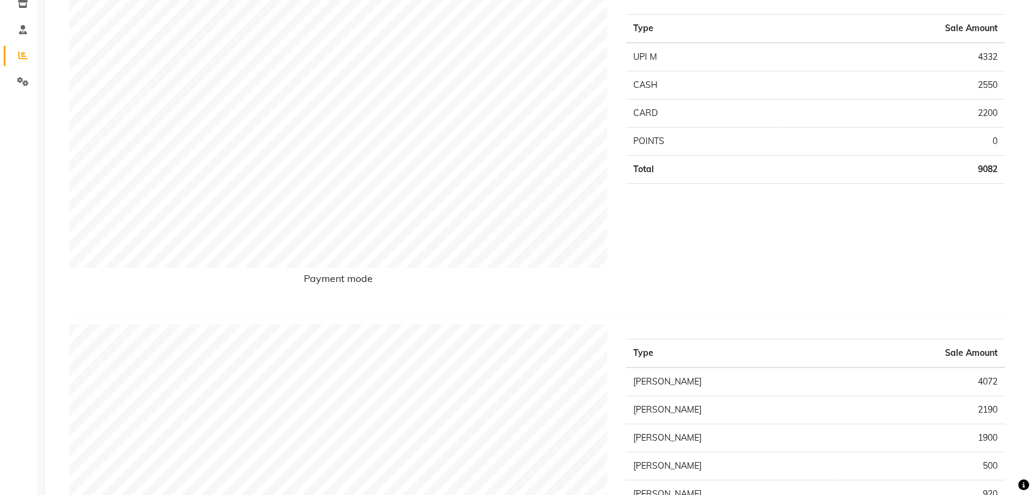
scroll to position [221, 0]
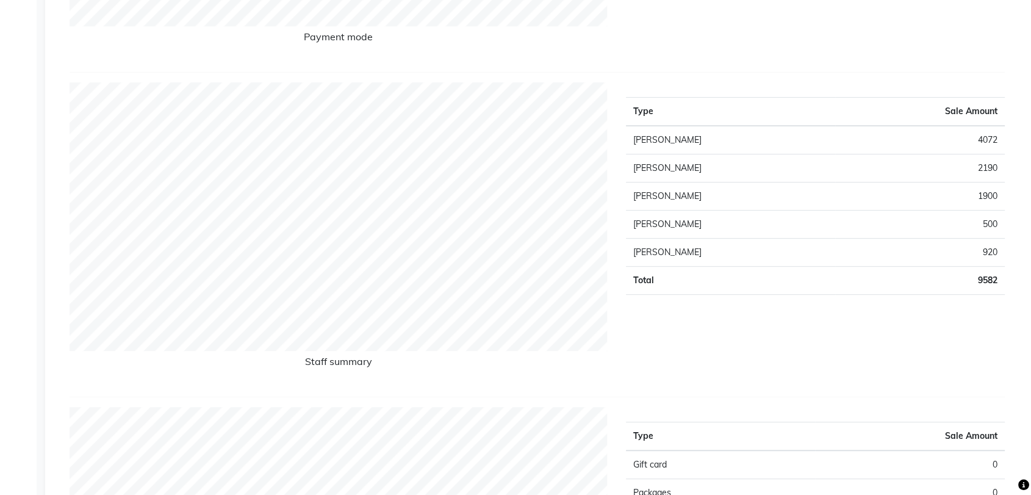
click at [748, 325] on div "Type Sale Amount Jyoti Chauhan 4072 Aamir 2190 Altamash 1900 Suraj Salunkhe 500…" at bounding box center [815, 234] width 397 height 304
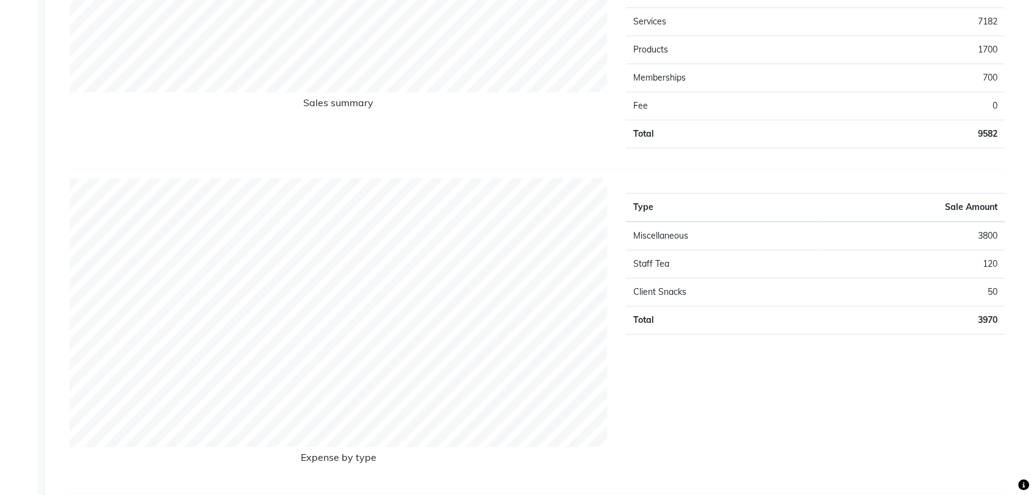
scroll to position [0, 0]
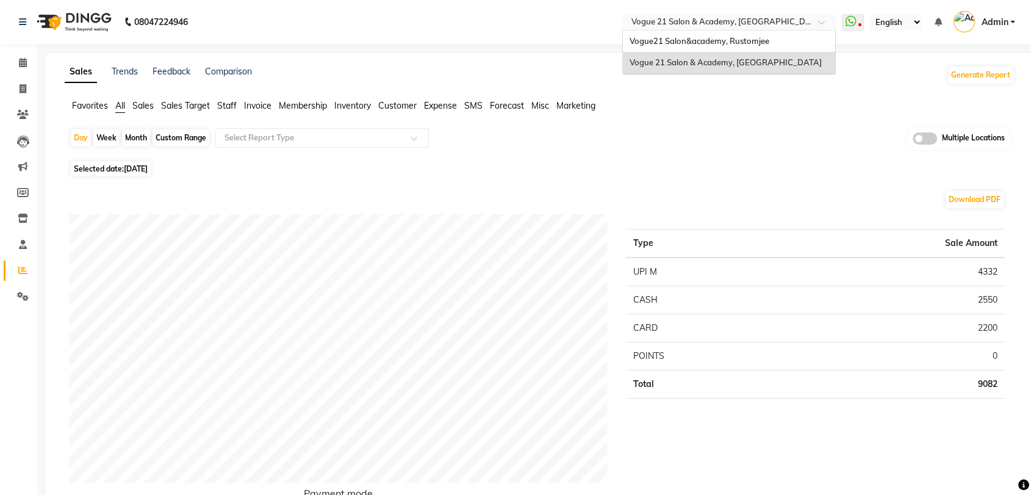
click at [816, 29] on ng-select "Select Location × Vogue 21 Salon & Academy, Thane Vogue21 Salon&academy, Rustom…" at bounding box center [729, 22] width 214 height 16
click at [814, 38] on div "Vogue21 Salon&academy, Rustomjee" at bounding box center [729, 42] width 212 height 22
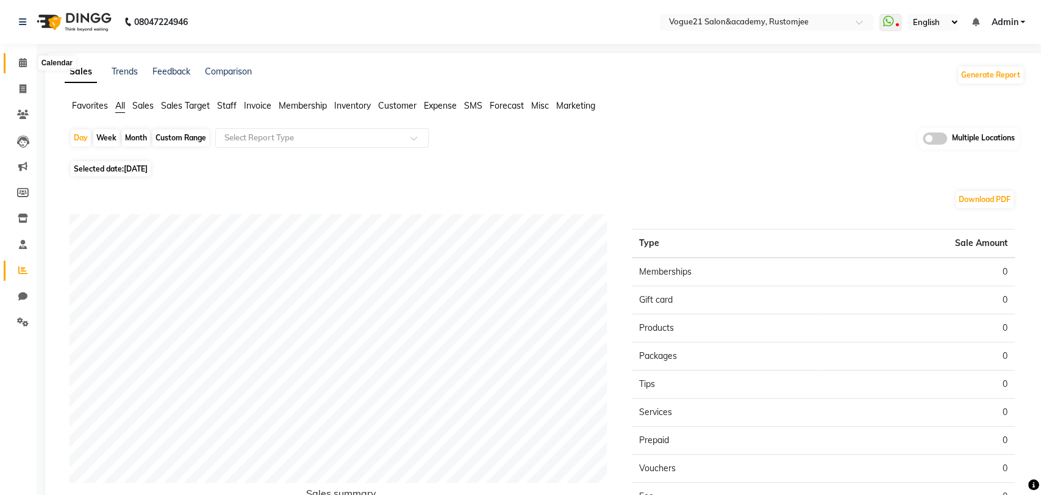
click at [28, 59] on span at bounding box center [22, 63] width 21 height 14
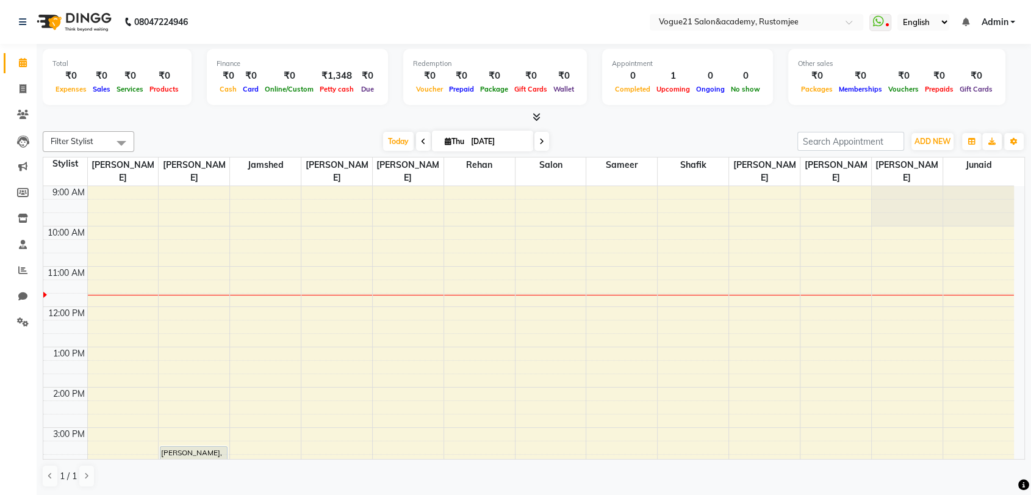
click at [348, 132] on div "[DATE] [DATE]" at bounding box center [465, 141] width 651 height 18
click at [325, 88] on span "Petty cash" at bounding box center [337, 89] width 40 height 9
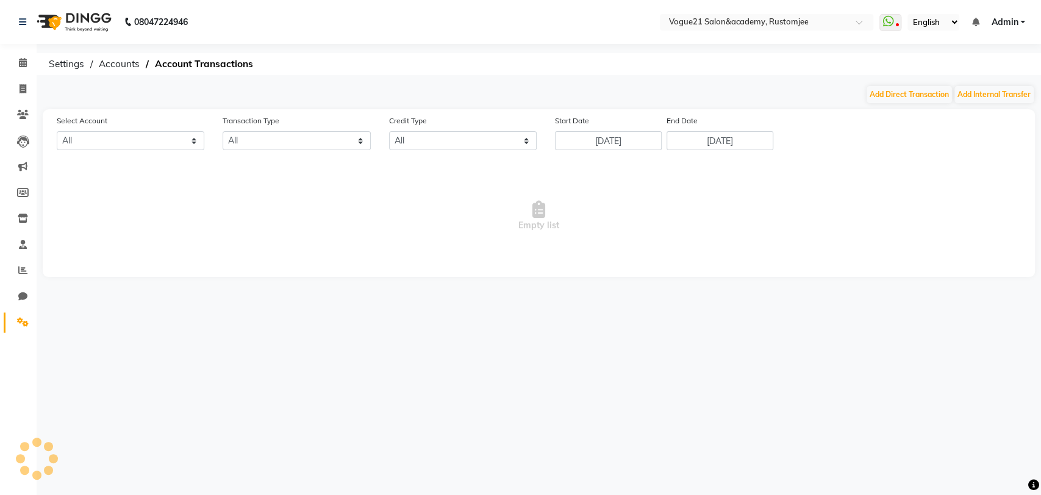
select select "7299"
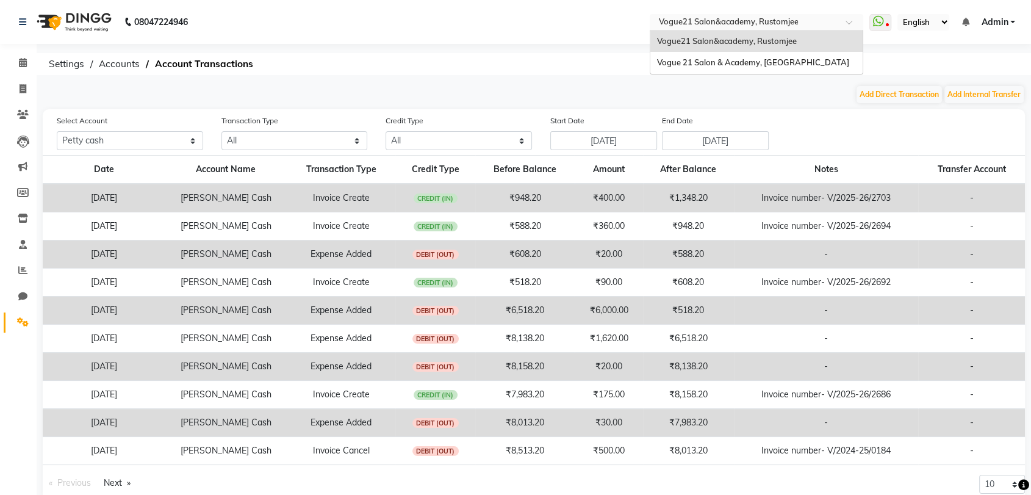
click at [696, 14] on div "Select Location × Vogue21 Salon&academy, [PERSON_NAME]" at bounding box center [757, 22] width 214 height 16
click at [698, 56] on div "Vogue 21 Salon & Academy, [GEOGRAPHIC_DATA]" at bounding box center [756, 63] width 212 height 22
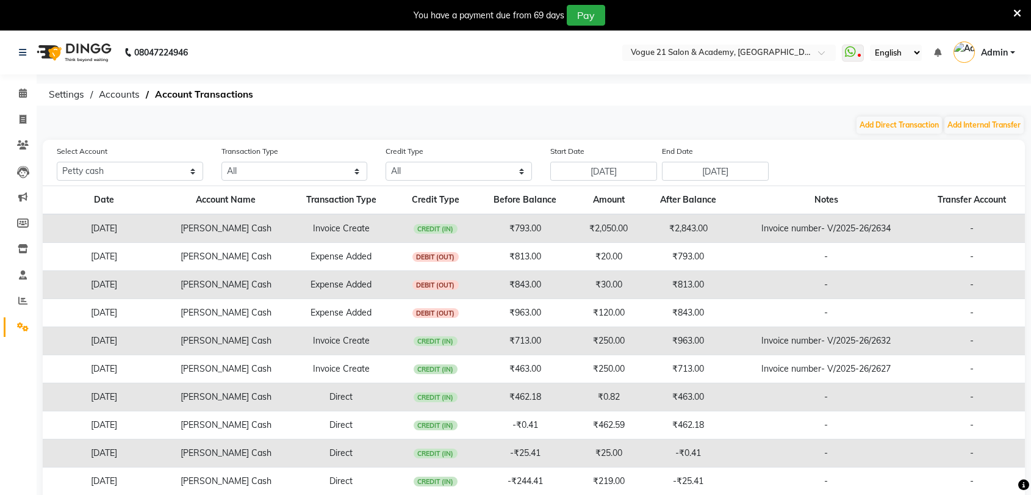
select select "3250"
click at [1019, 9] on icon at bounding box center [1017, 13] width 8 height 11
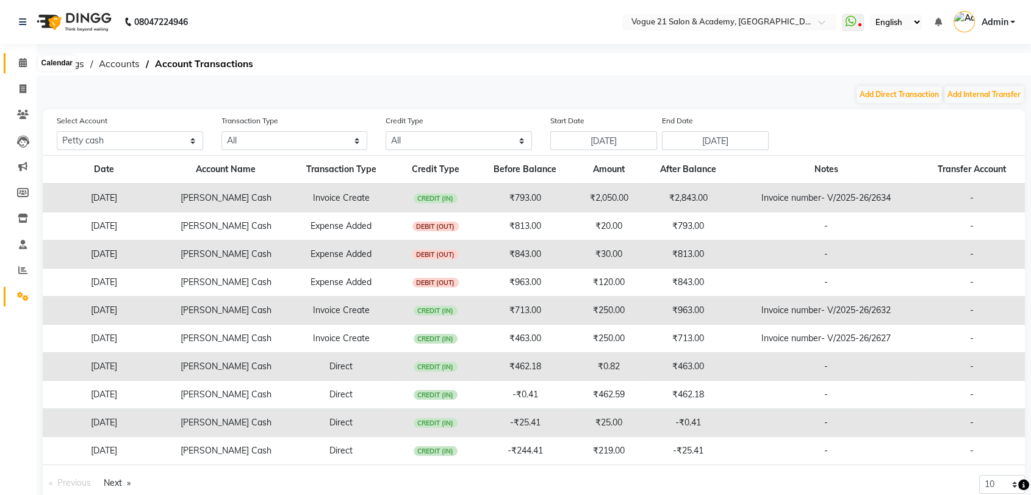
click at [20, 65] on icon at bounding box center [23, 62] width 8 height 9
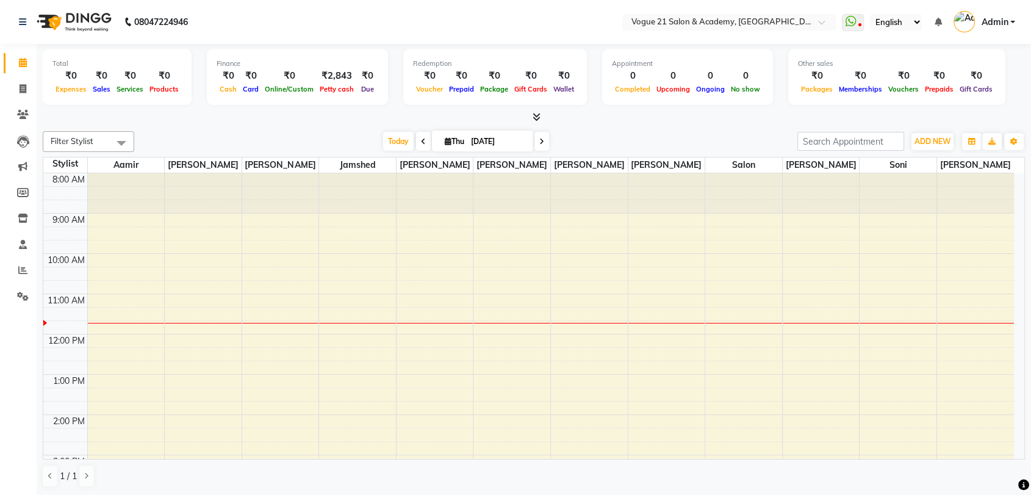
click at [639, 140] on div "[DATE] [DATE]" at bounding box center [465, 141] width 651 height 18
